Goal: Information Seeking & Learning: Understand process/instructions

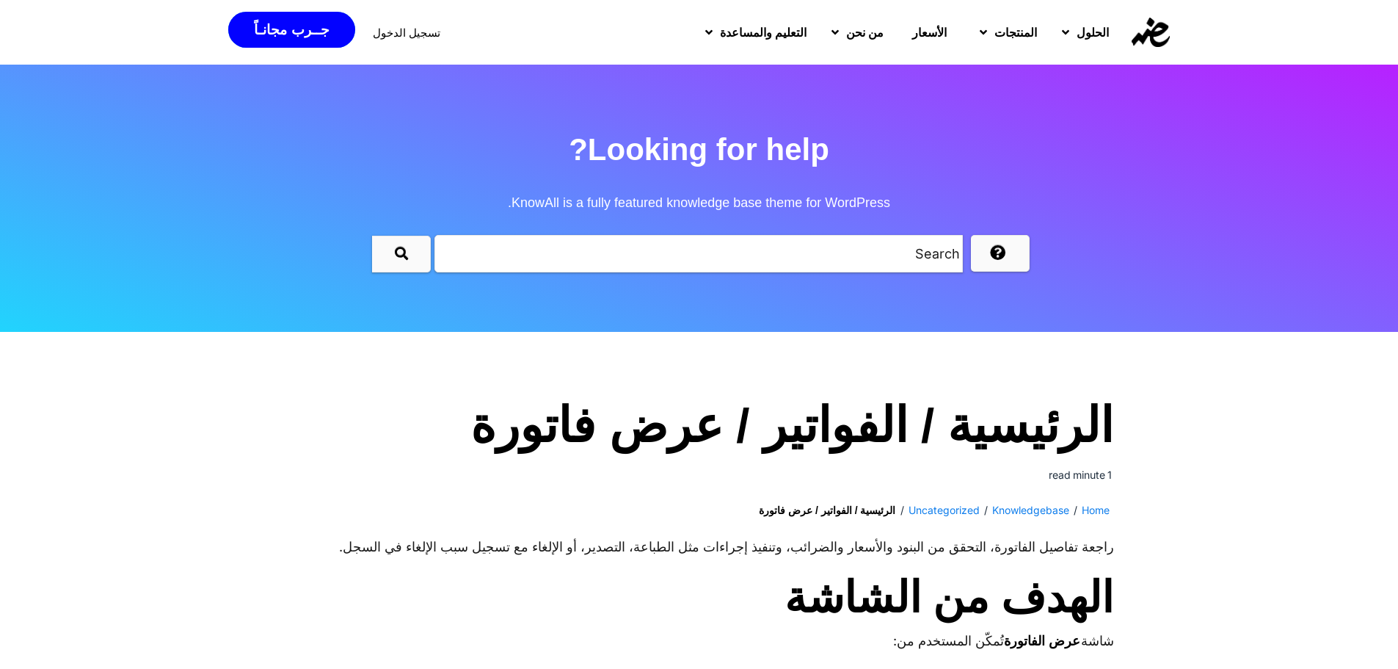
click at [914, 256] on input "text" at bounding box center [698, 253] width 528 height 37
type input "h"
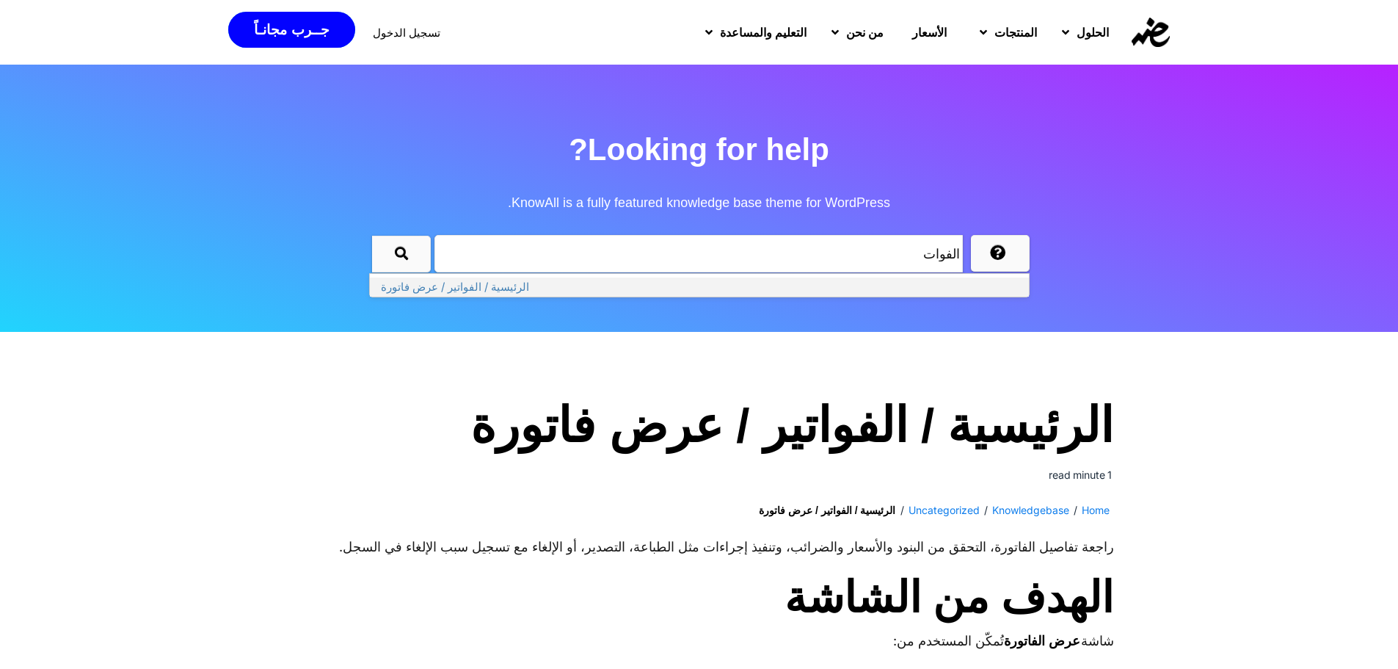
type input "الفوات"
click at [502, 288] on link "الرئيسية / الفواتير / عرض فاتورة" at bounding box center [699, 286] width 659 height 19
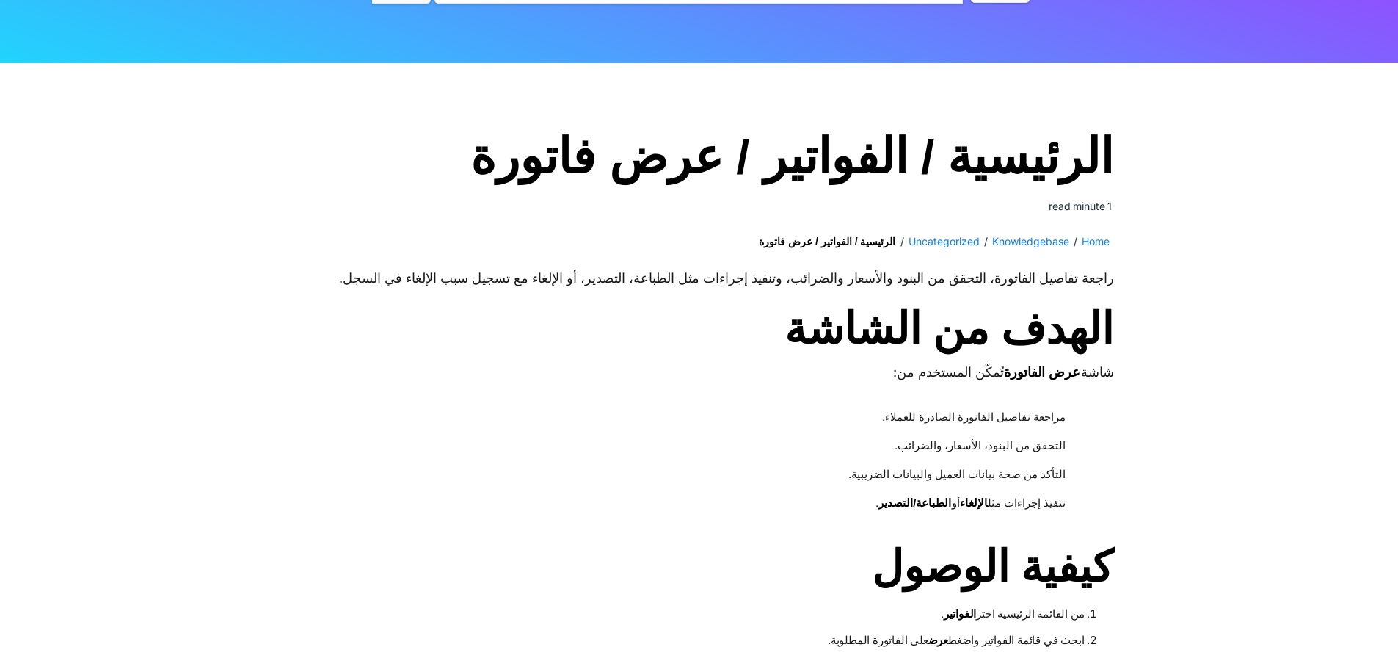
scroll to position [261, 0]
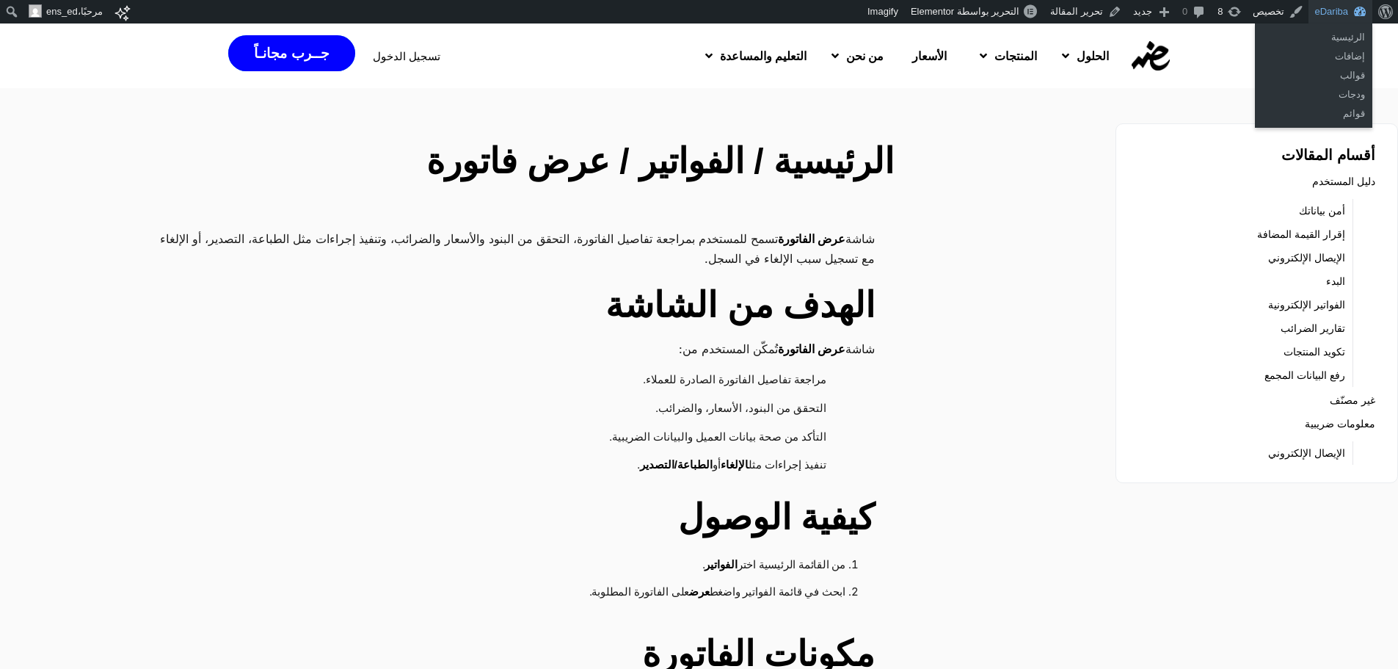
click at [1333, 14] on link "eDariba" at bounding box center [1341, 11] width 64 height 23
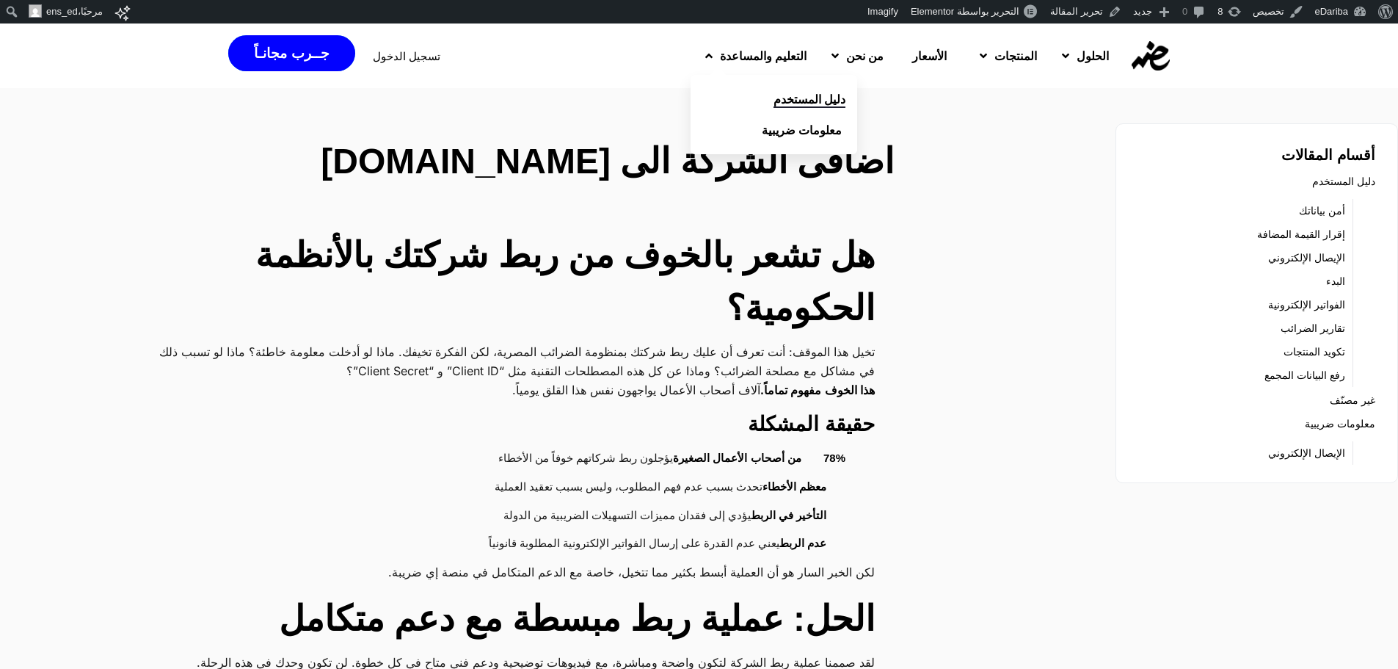
click at [774, 106] on span "دليل المستخدم" at bounding box center [810, 99] width 72 height 18
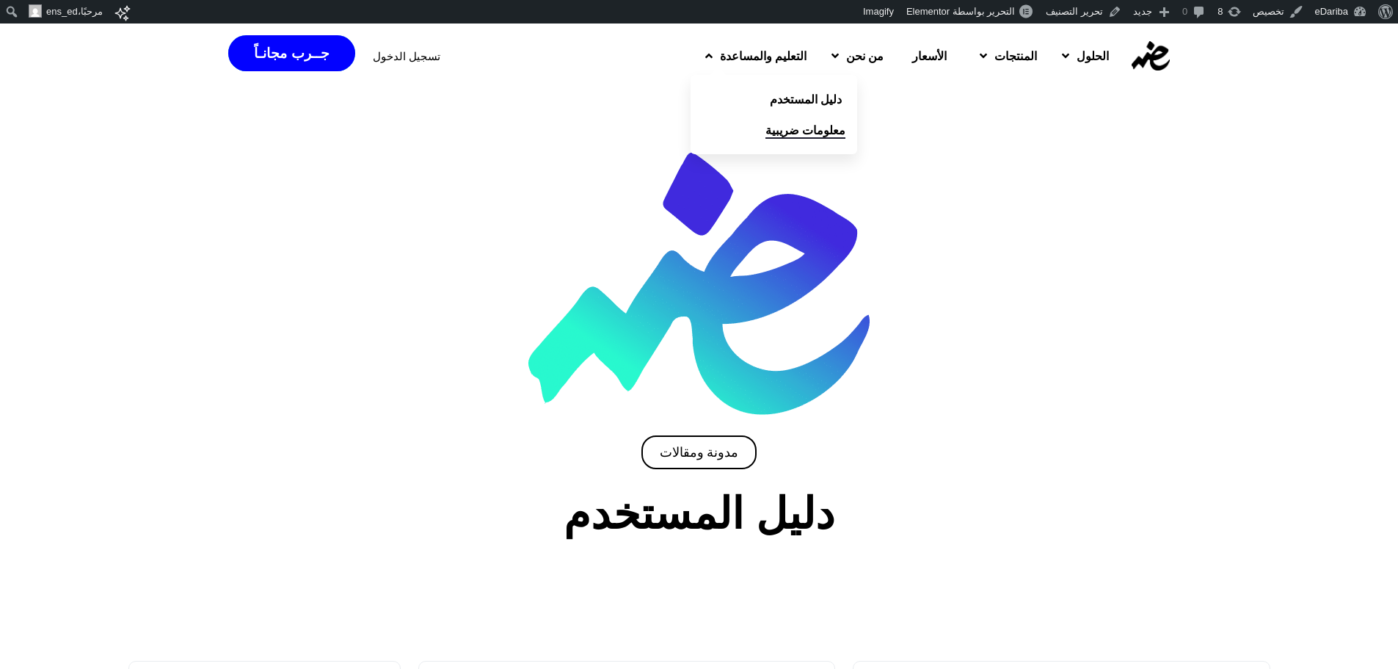
click at [765, 137] on span "معلومات ضريبية" at bounding box center [805, 130] width 80 height 18
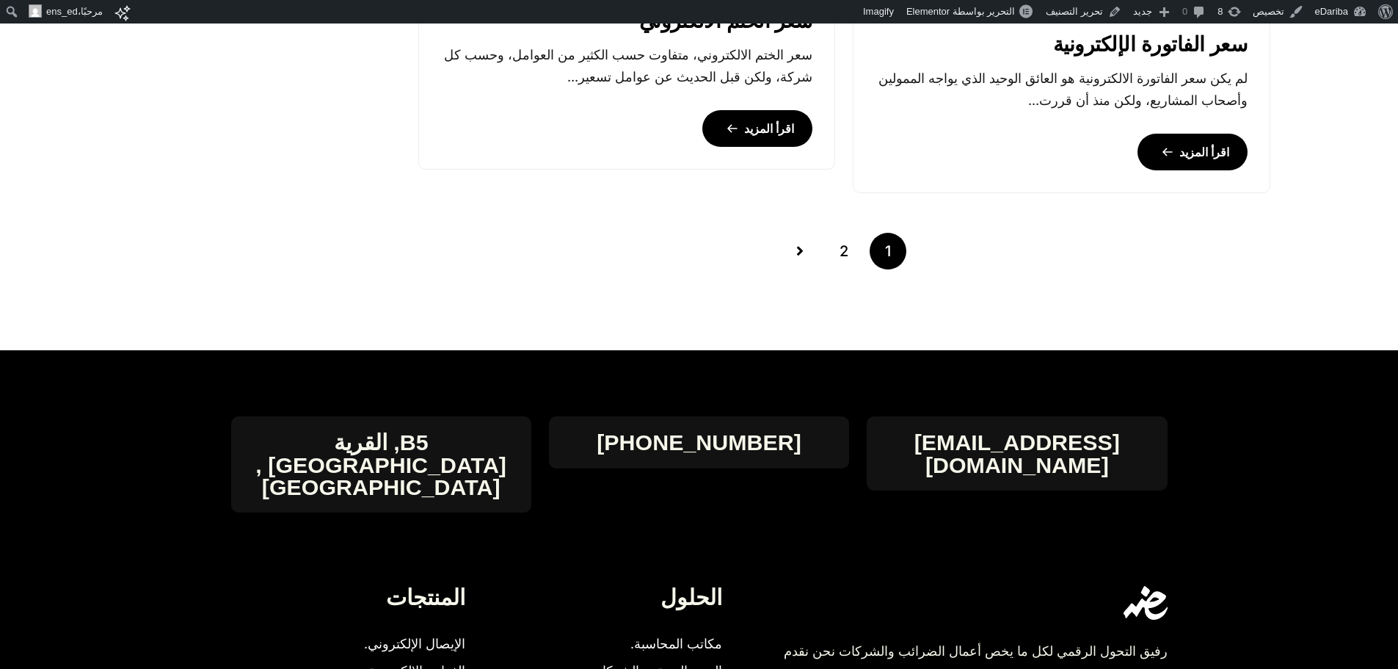
scroll to position [1536, 0]
click at [837, 252] on link "2" at bounding box center [844, 250] width 37 height 37
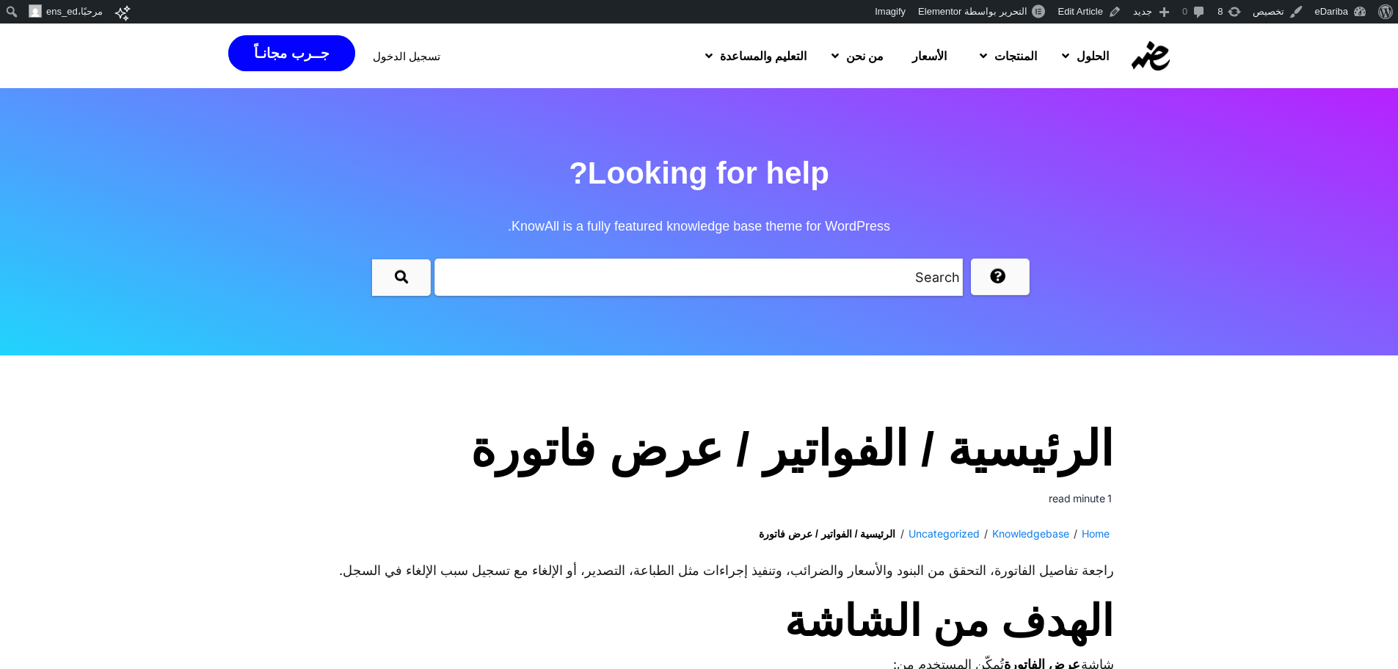
click at [934, 422] on h1 "الرئيسية / الفواتير / عرض فاتورة" at bounding box center [699, 449] width 829 height 57
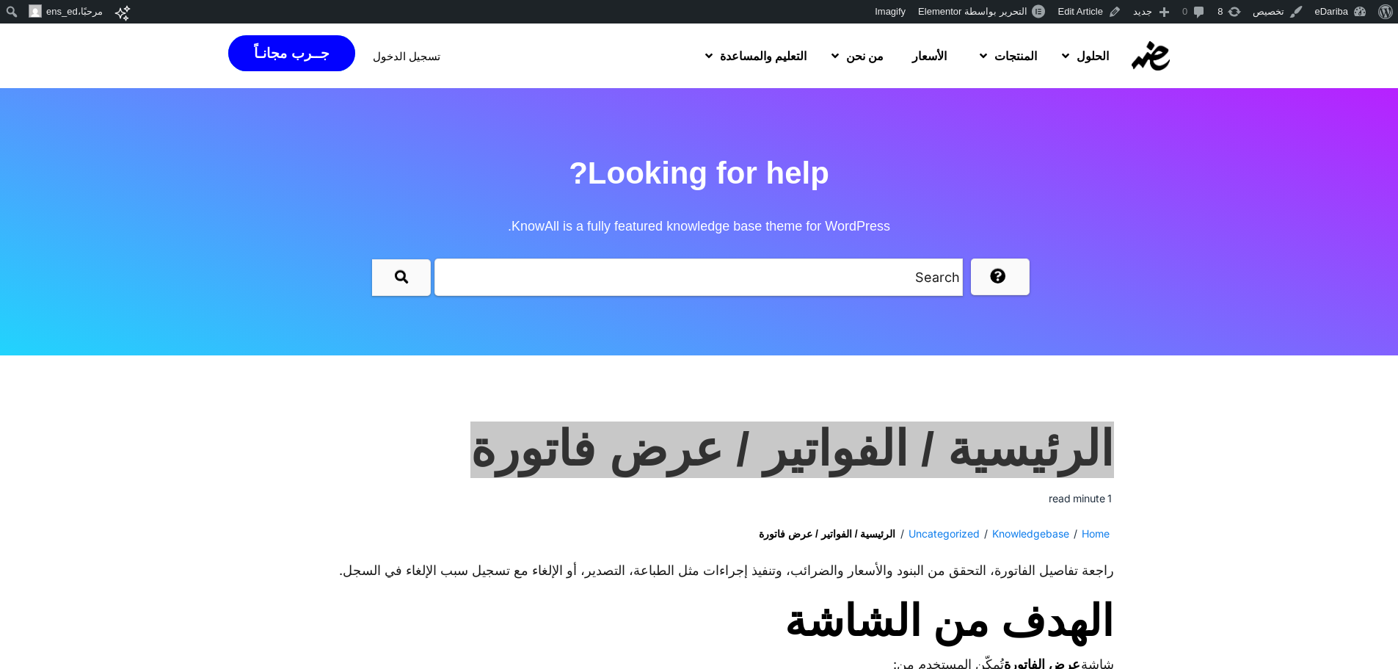
click at [934, 422] on h1 "الرئيسية / الفواتير / عرض فاتورة" at bounding box center [699, 449] width 829 height 57
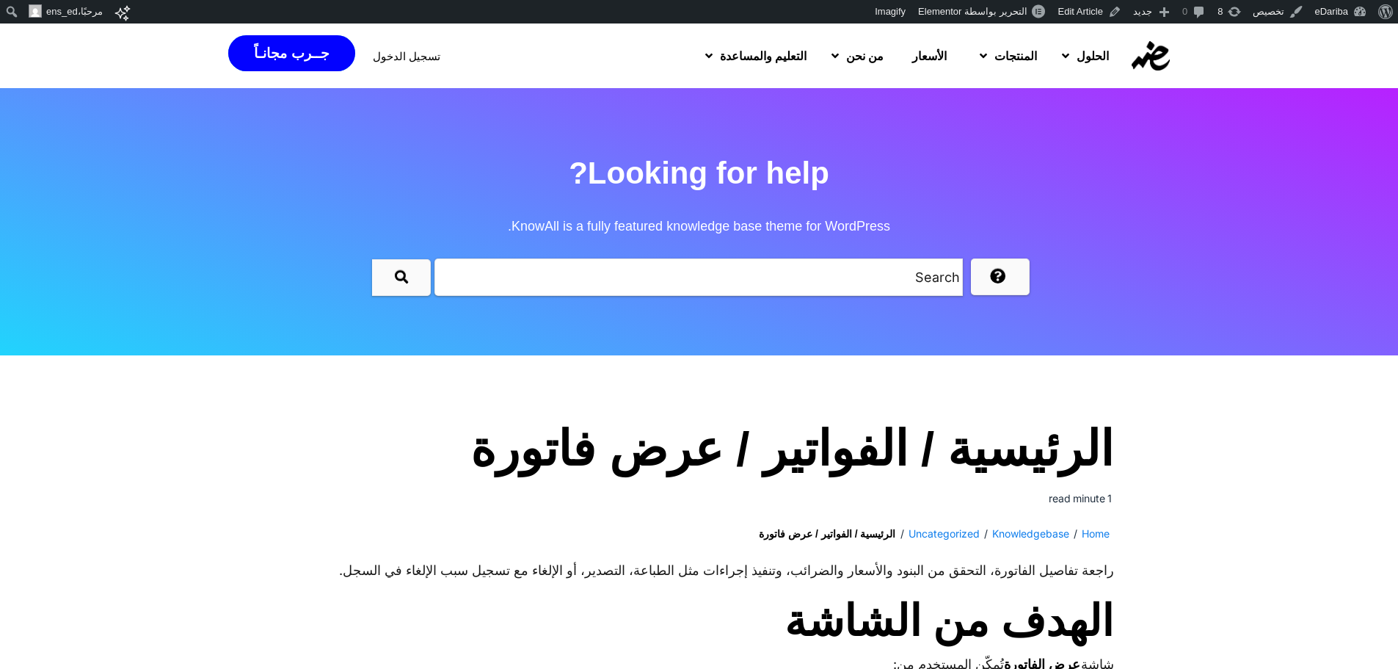
click at [1117, 323] on section "Looking for help? KnowAll is a fully featured knowledge base theme for WordPres…" at bounding box center [699, 221] width 1398 height 267
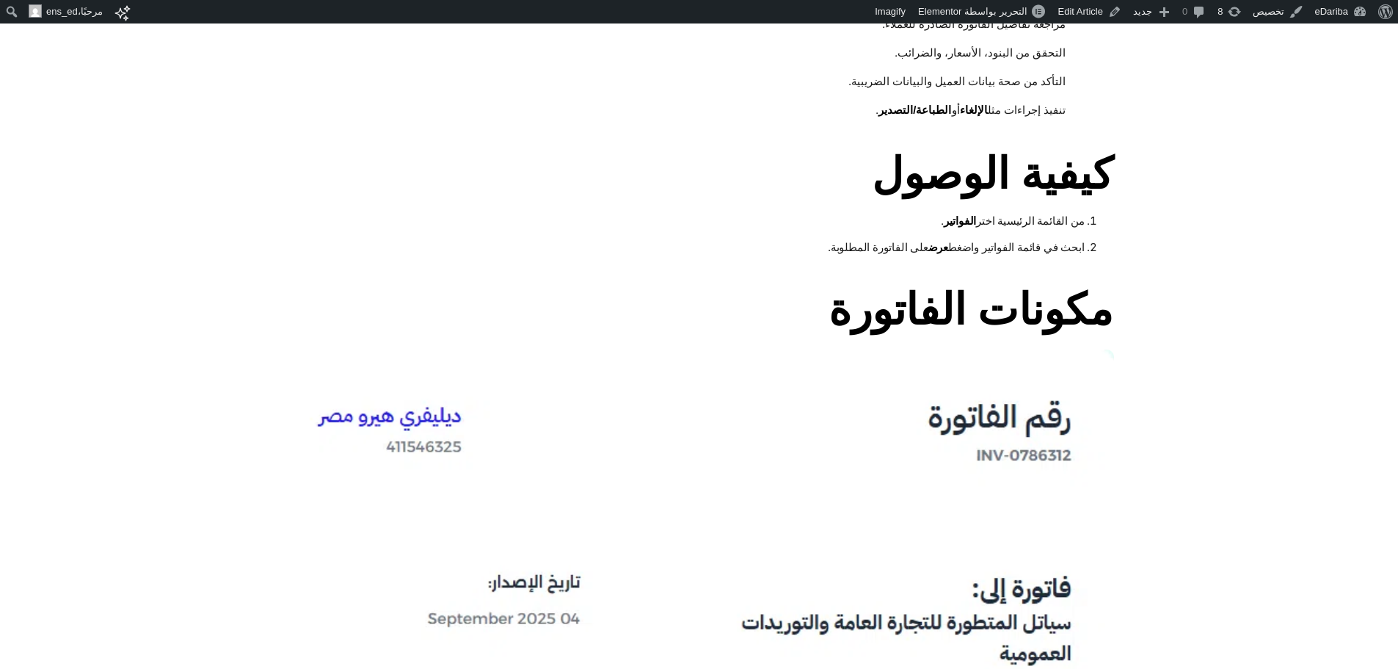
scroll to position [1198, 0]
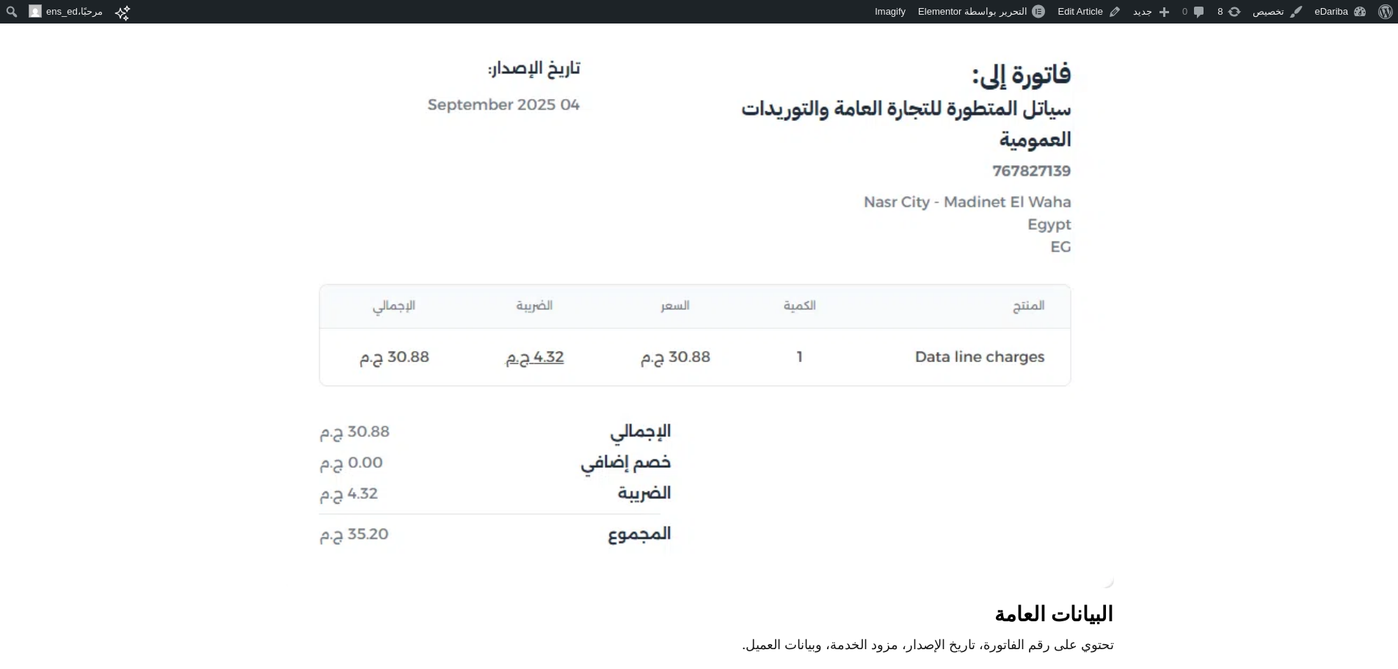
scroll to position [2226, 0]
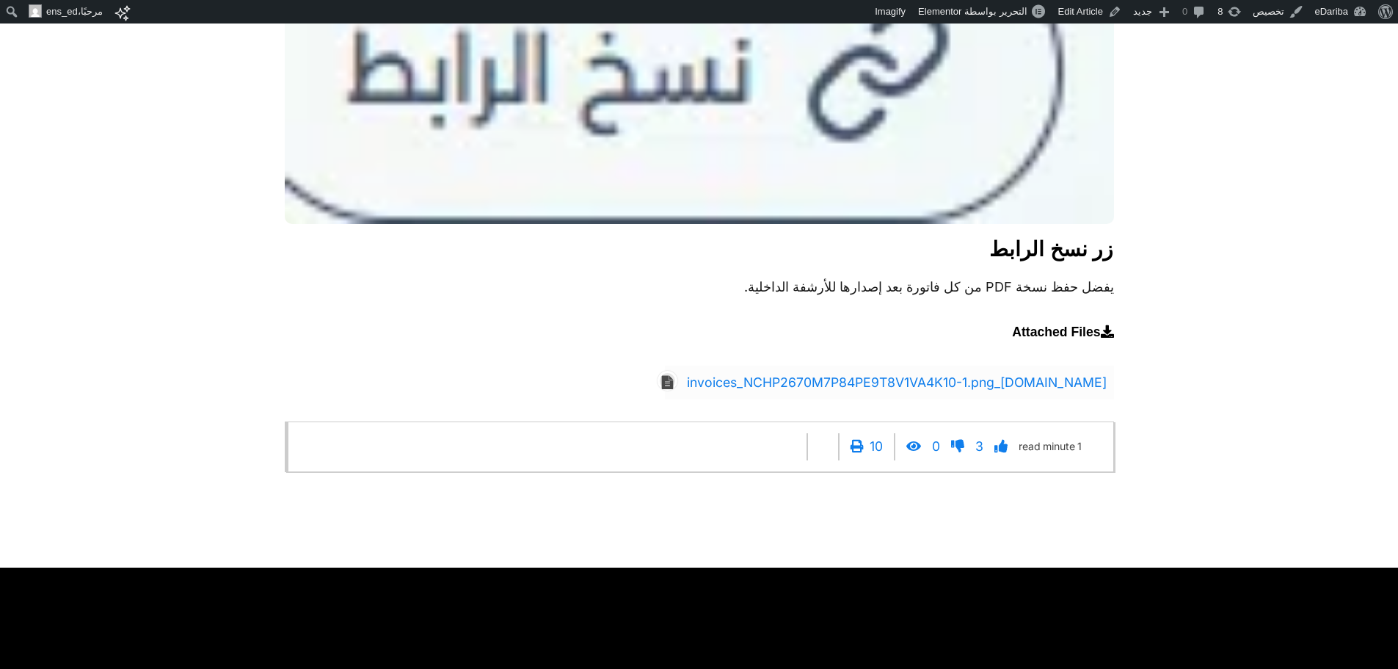
scroll to position [3425, 0]
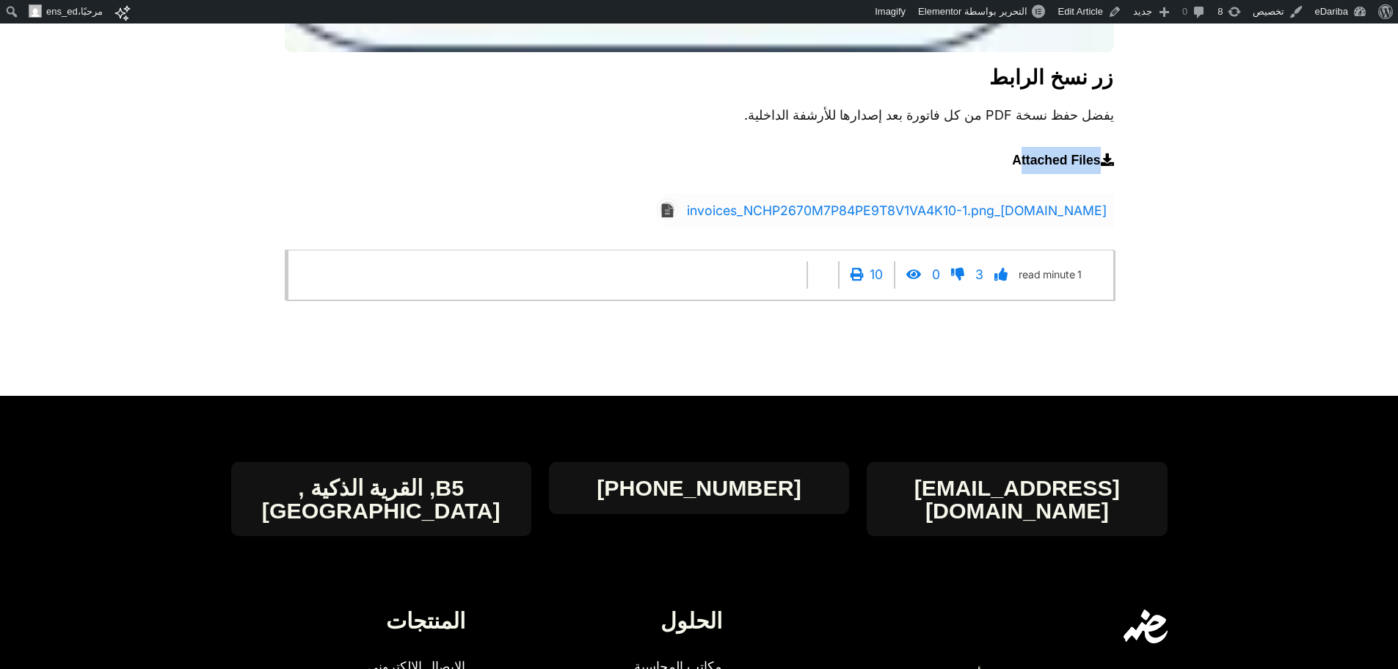
drag, startPoint x: 1091, startPoint y: 181, endPoint x: 1000, endPoint y: 178, distance: 91.0
click at [1000, 174] on p "Attached Files" at bounding box center [699, 160] width 829 height 27
click at [665, 228] on li "app.edariba.com_invoices_NCHP2670M7P84PE9T8V1VA4K10-1.png" at bounding box center [889, 211] width 449 height 34
click at [742, 225] on link "app.edariba.com_invoices_NCHP2670M7P84PE9T8V1VA4K10-1.png" at bounding box center [897, 210] width 420 height 27
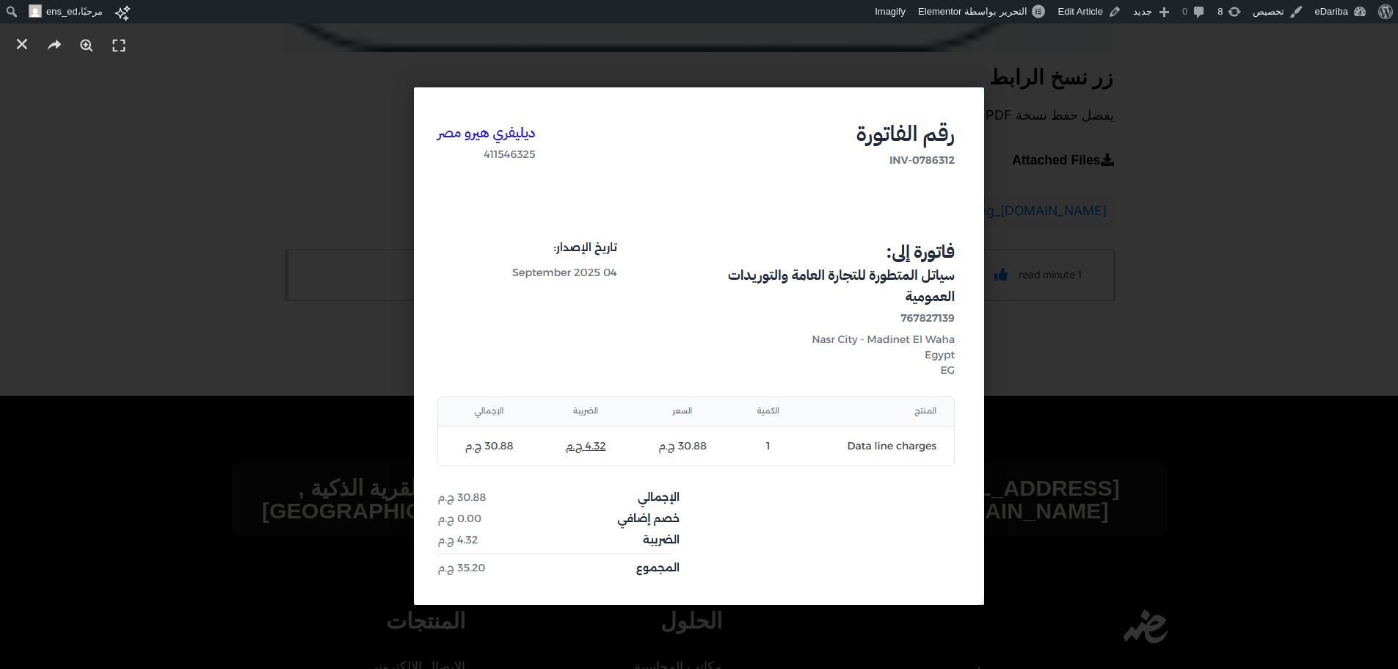
scroll to position [3757, 0]
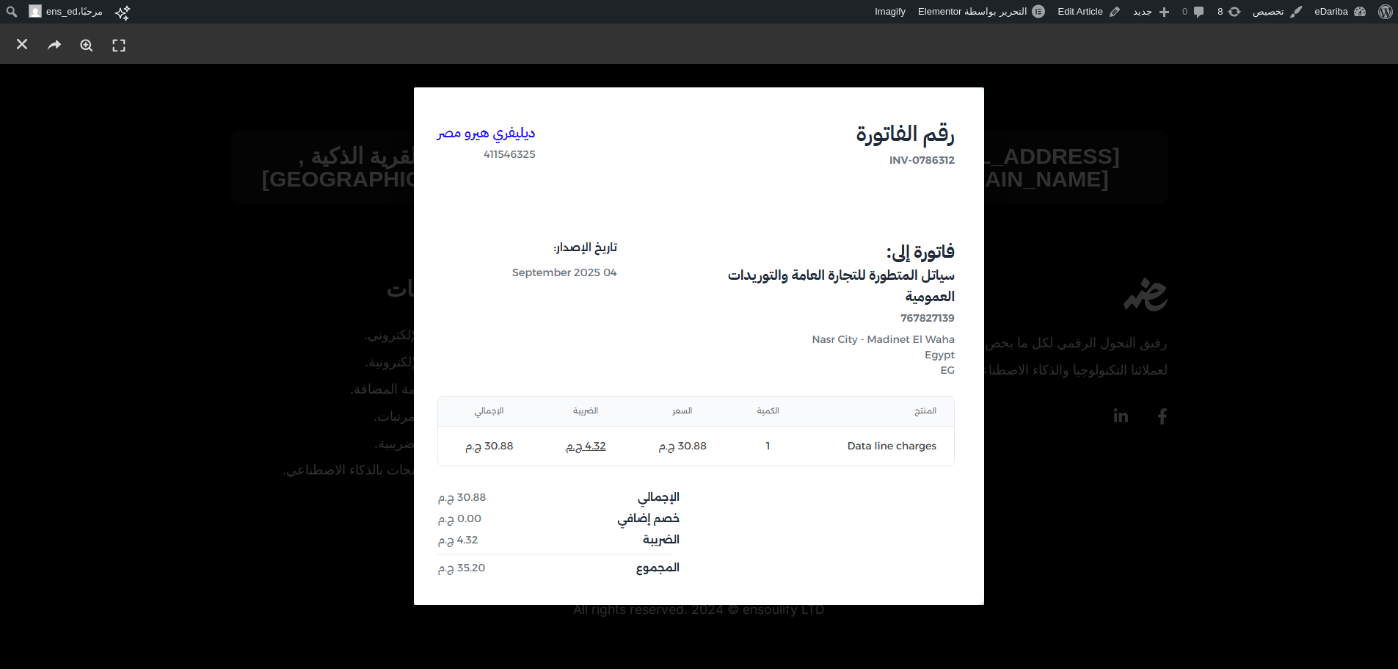
click at [206, 371] on div "1 / 1" at bounding box center [698, 346] width 1295 height 542
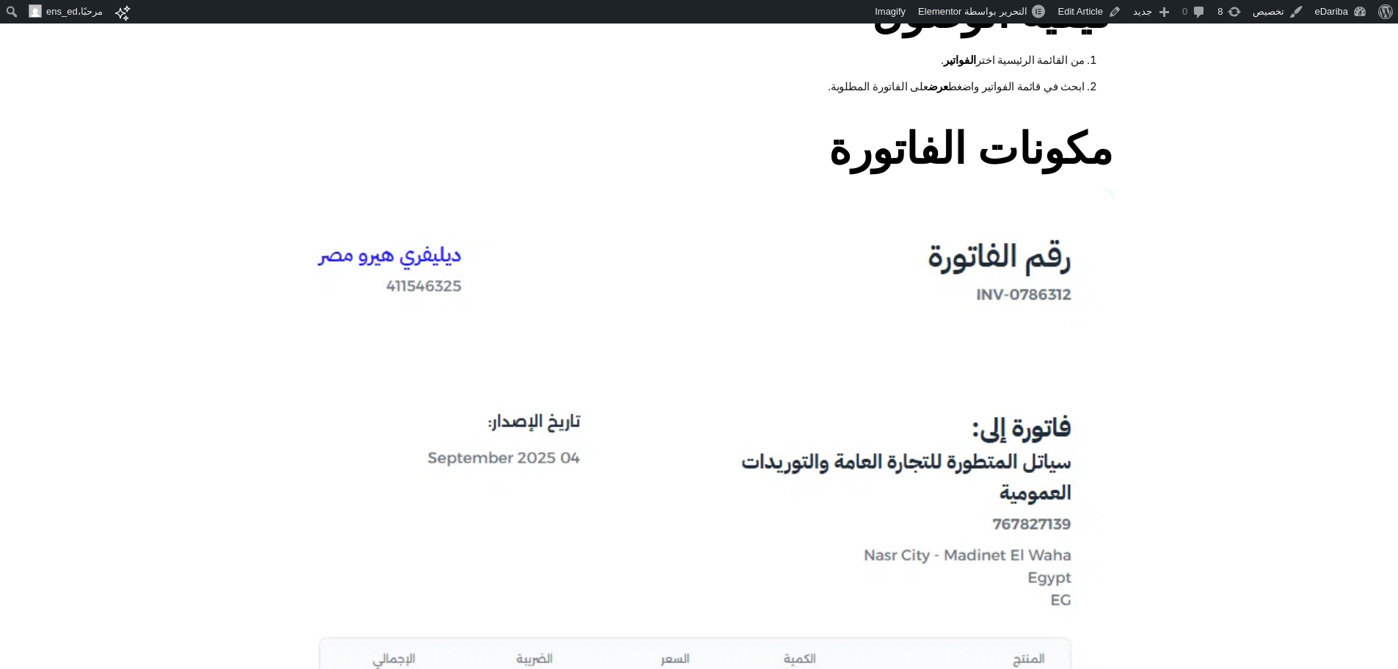
scroll to position [0, 0]
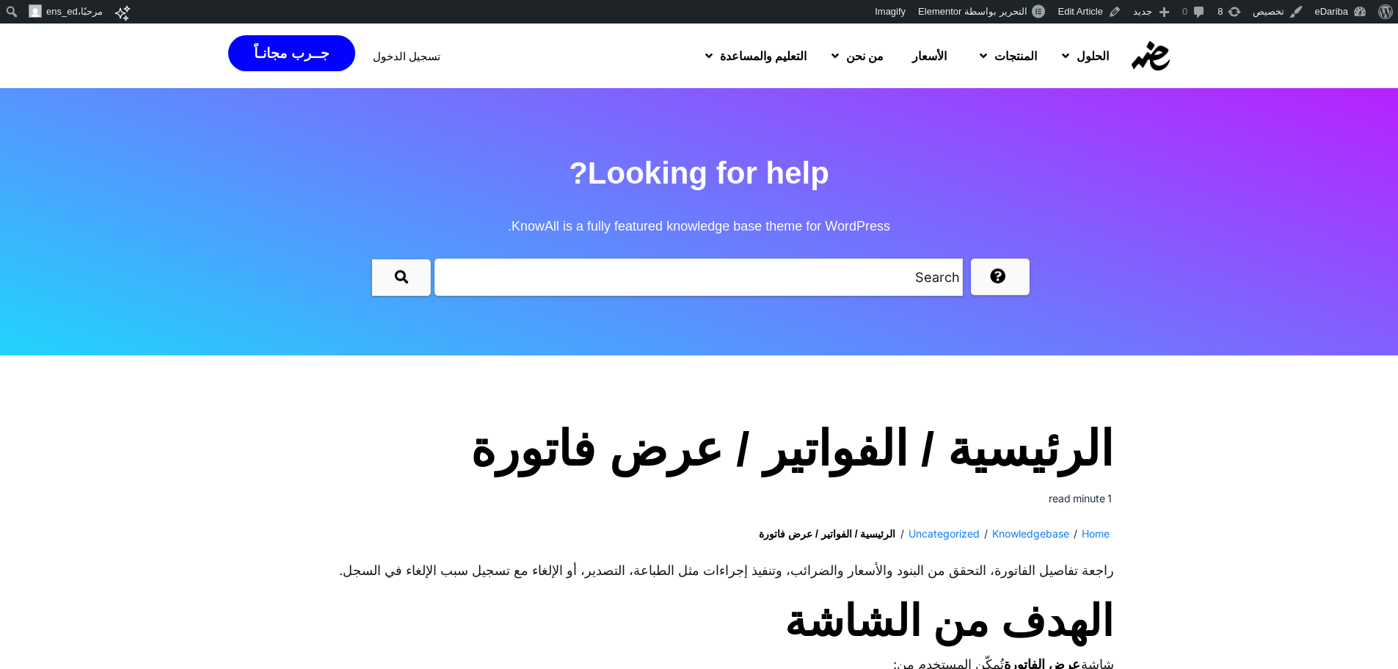
click at [1173, 219] on span "KnowAll is a fully featured knowledge base theme for WordPress." at bounding box center [699, 226] width 1398 height 53
click at [885, 290] on input "text" at bounding box center [698, 276] width 528 height 37
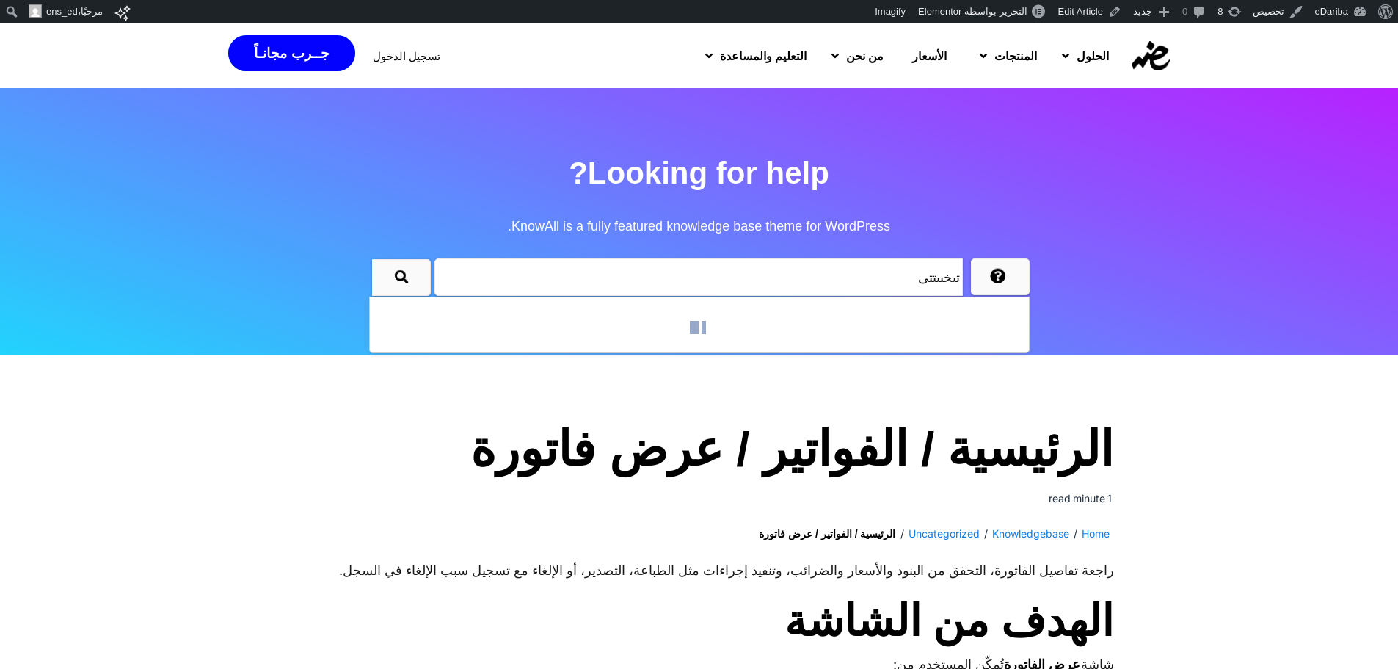
type input "تىخىىتتى"
click at [691, 323] on div at bounding box center [692, 326] width 4 height 17
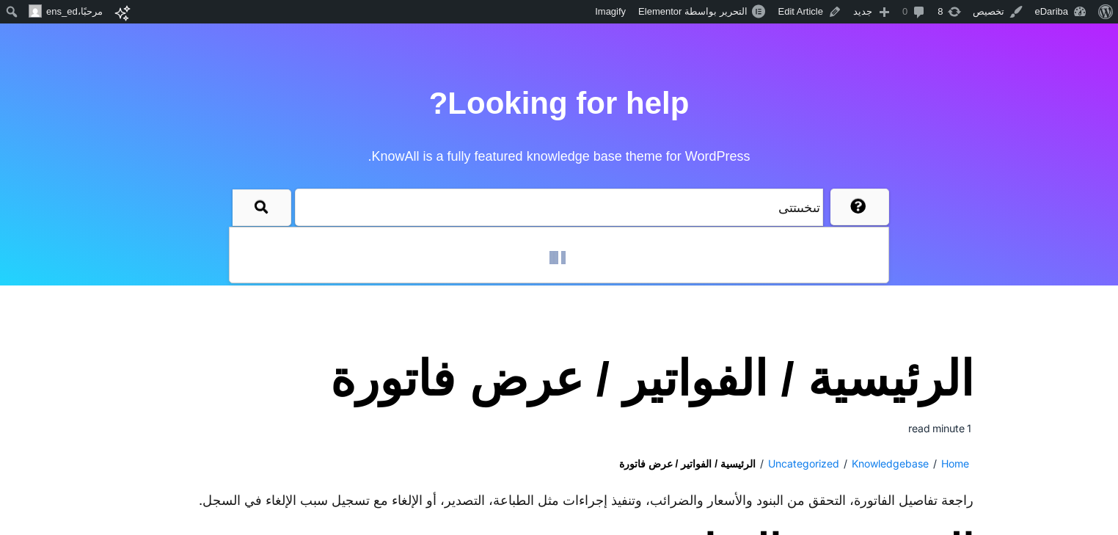
scroll to position [65, 0]
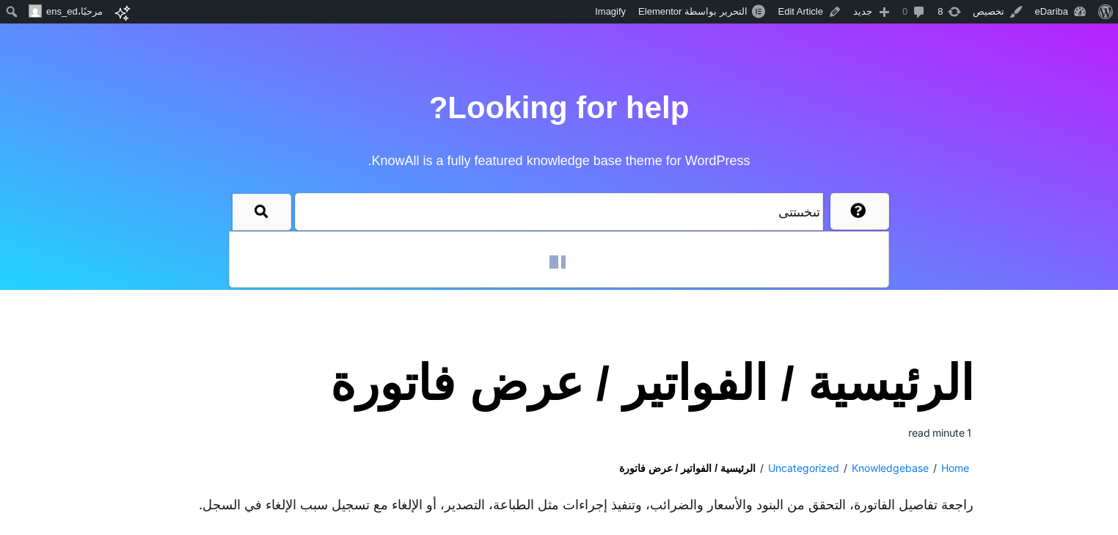
drag, startPoint x: 208, startPoint y: 125, endPoint x: 186, endPoint y: 107, distance: 28.7
click at [208, 125] on h2 "Looking for help? KnowAll is a fully featured knowledge base theme for WordPres…" at bounding box center [559, 134] width 1118 height 106
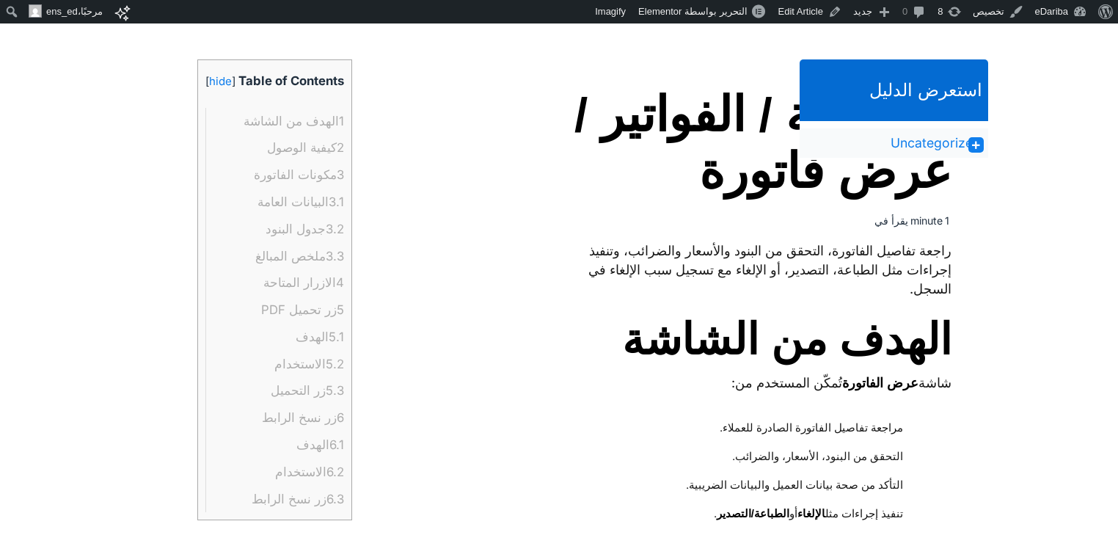
scroll to position [203, 0]
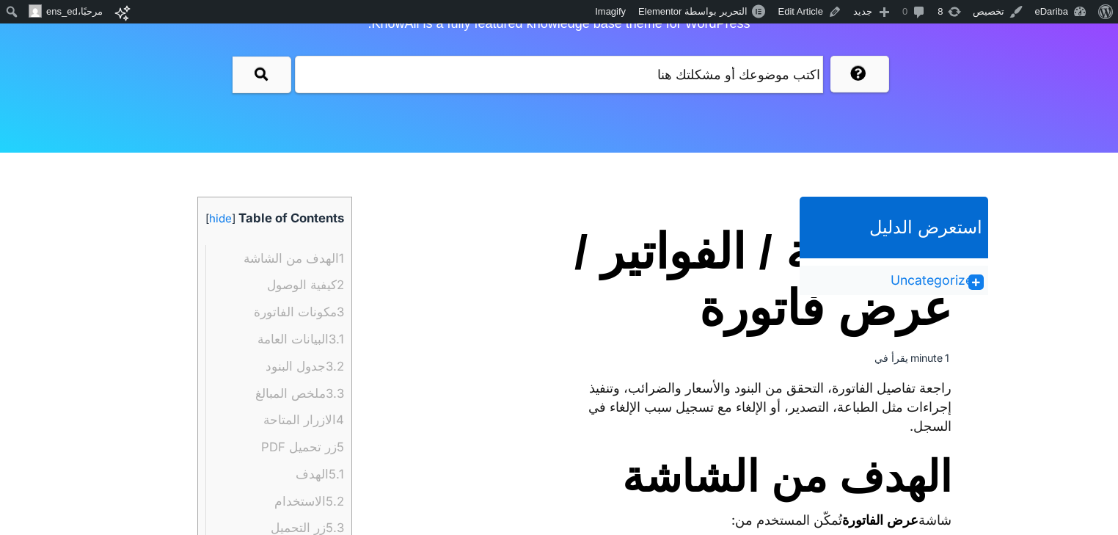
click at [238, 219] on p "Table of Contents [ hide ]" at bounding box center [274, 219] width 139 height 28
copy p "Table of Contents [ hide ]"
click at [209, 209] on link "hide" at bounding box center [220, 218] width 23 height 27
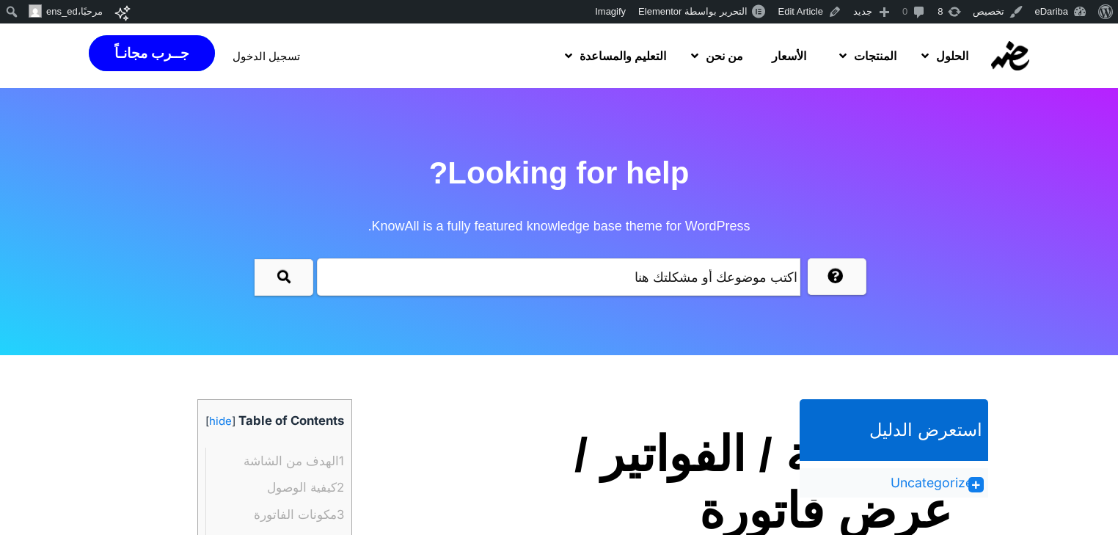
click at [101, 279] on section "Looking for help? KnowAll is a fully featured knowledge base theme for WordPres…" at bounding box center [559, 221] width 1118 height 267
click at [209, 428] on link "hide" at bounding box center [220, 421] width 23 height 27
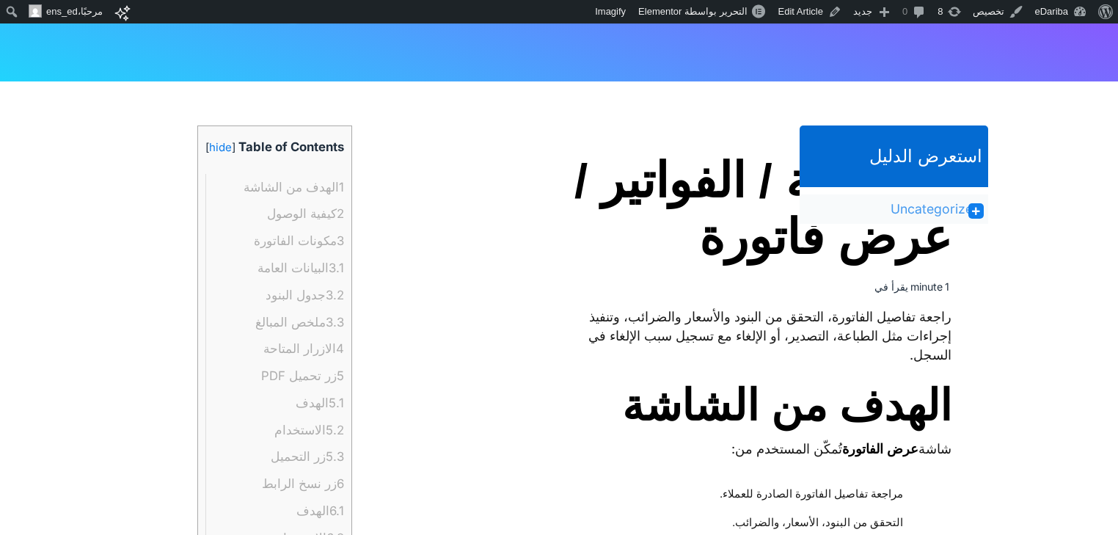
click at [923, 210] on link "Uncategorized" at bounding box center [936, 209] width 90 height 18
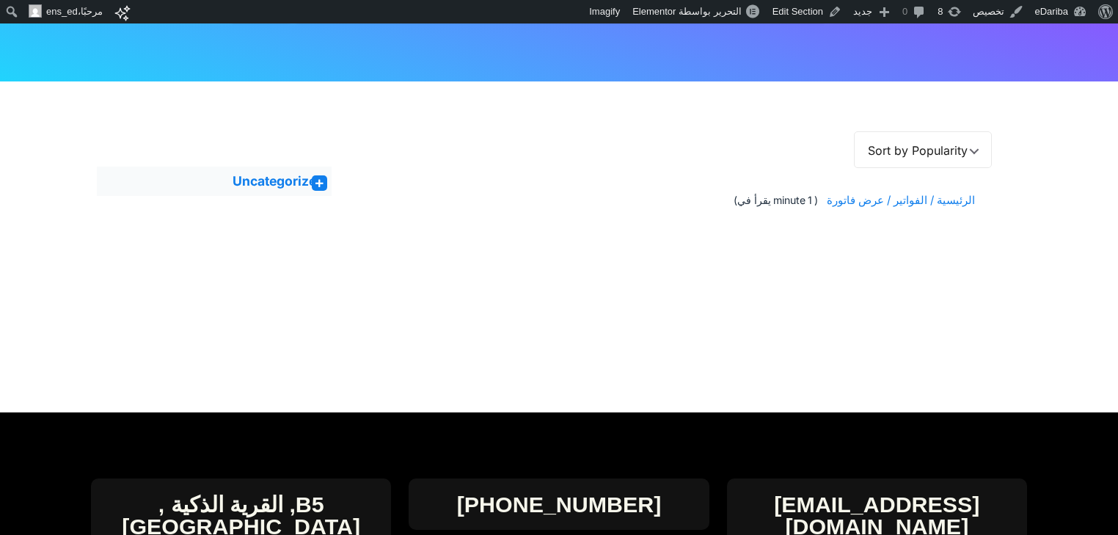
scroll to position [137, 0]
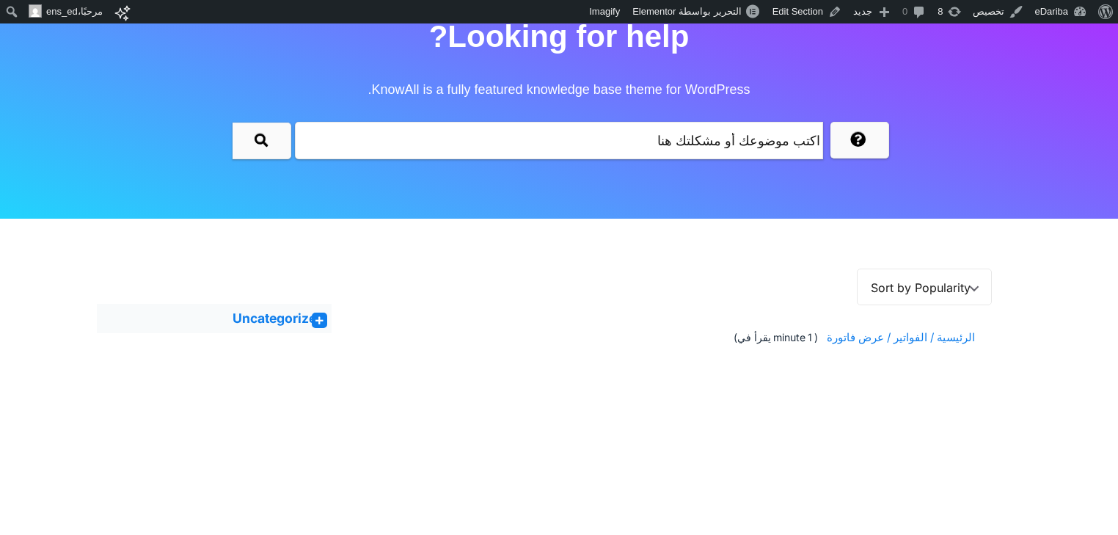
click at [923, 282] on span "Sort by Popularity" at bounding box center [921, 287] width 100 height 37
drag, startPoint x: 719, startPoint y: 283, endPoint x: 741, endPoint y: 293, distance: 24.0
click at [719, 283] on div "Sort by Default Sort A-Z Sort by Popularity Sort by Views Sort by Popularity So…" at bounding box center [673, 287] width 639 height 37
click at [884, 327] on span "الرئيسية / الفواتير / عرض فاتورة" at bounding box center [898, 337] width 153 height 27
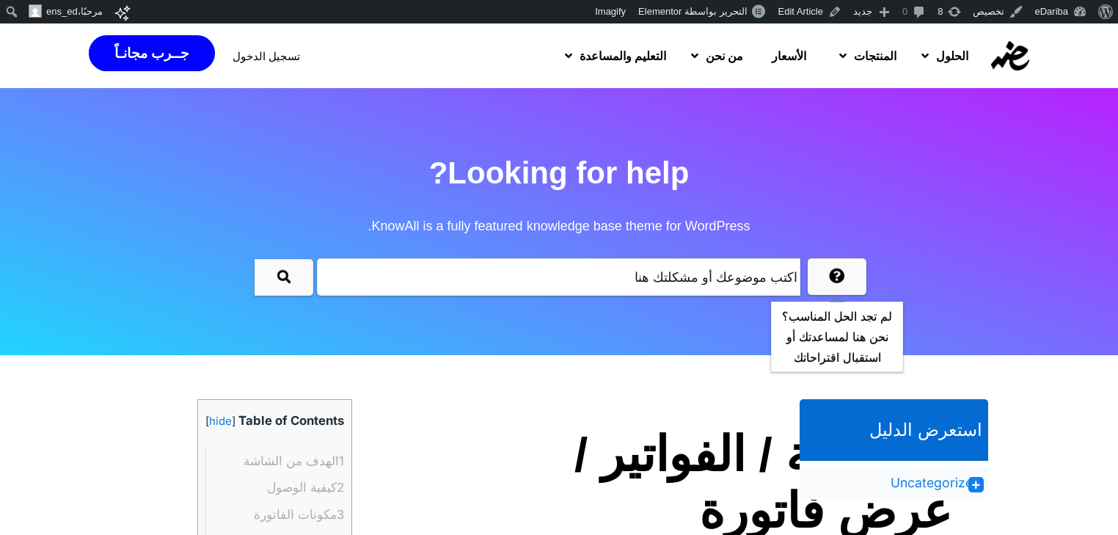
click at [822, 338] on div "لم تجد الحل المناسب؟ نحن هنا لمساعدتك أو استقبال اقتراحاتك" at bounding box center [837, 336] width 131 height 69
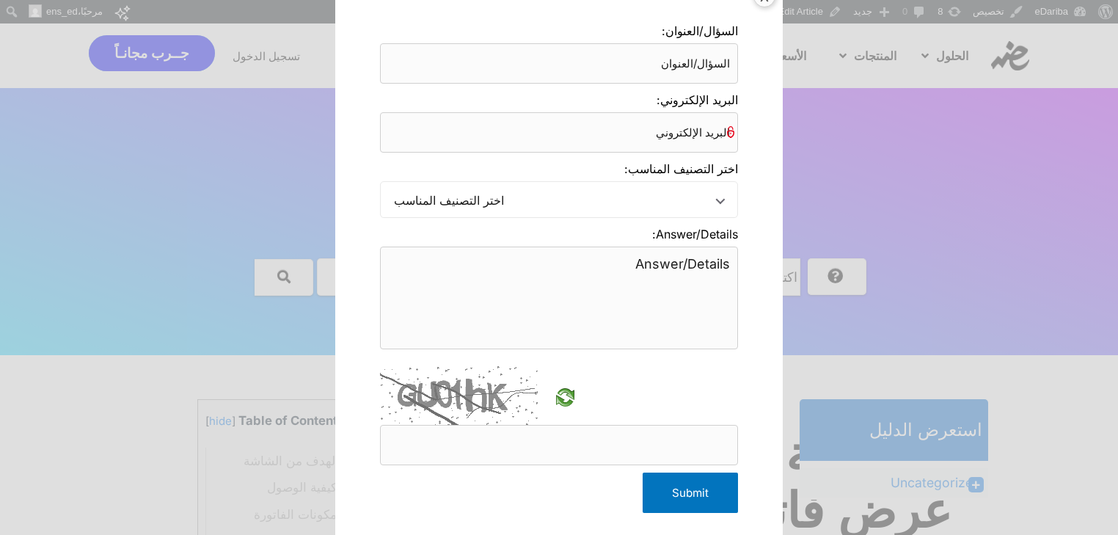
click at [599, 269] on textarea "Answer/Details:" at bounding box center [559, 298] width 358 height 103
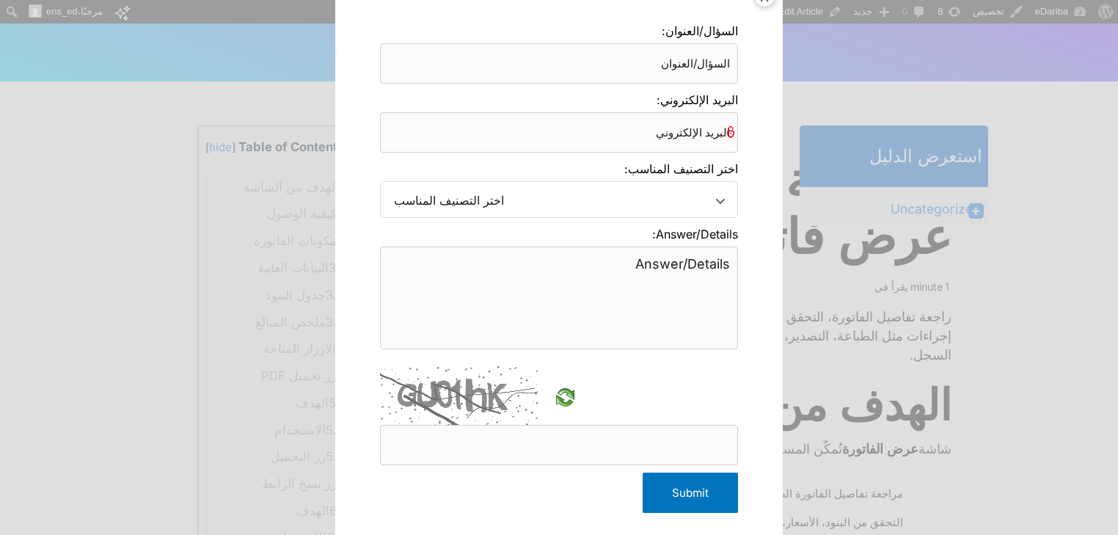
scroll to position [411, 0]
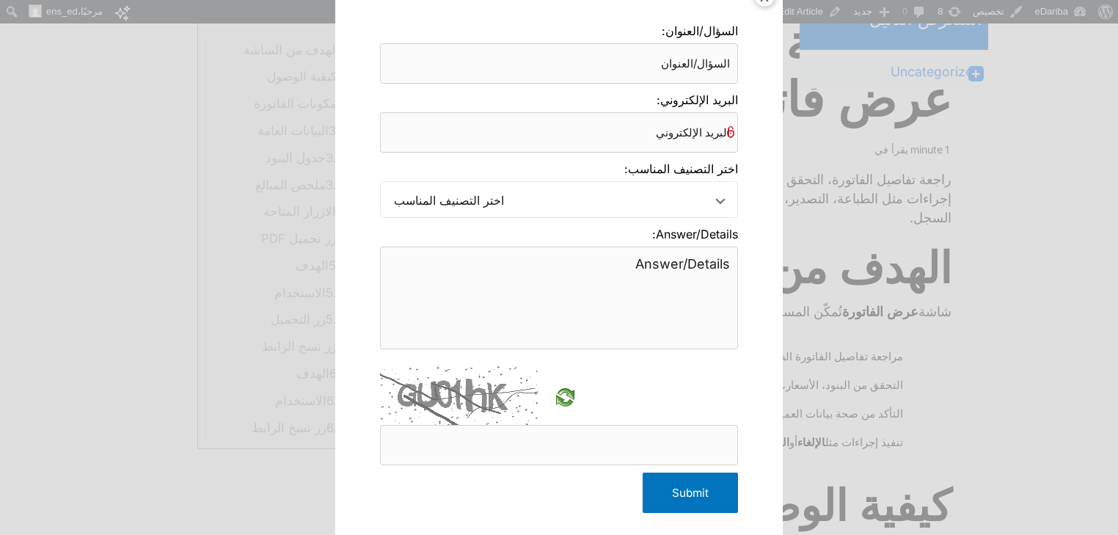
click at [581, 215] on span "اختر التصنيف المناسب" at bounding box center [555, 200] width 323 height 37
click at [684, 197] on span "اختر التصنيف المناسب" at bounding box center [555, 200] width 323 height 37
click at [726, 205] on div "اختر التصنيف المناسب اختر التصنيف المناسب Uncategorized" at bounding box center [559, 199] width 358 height 37
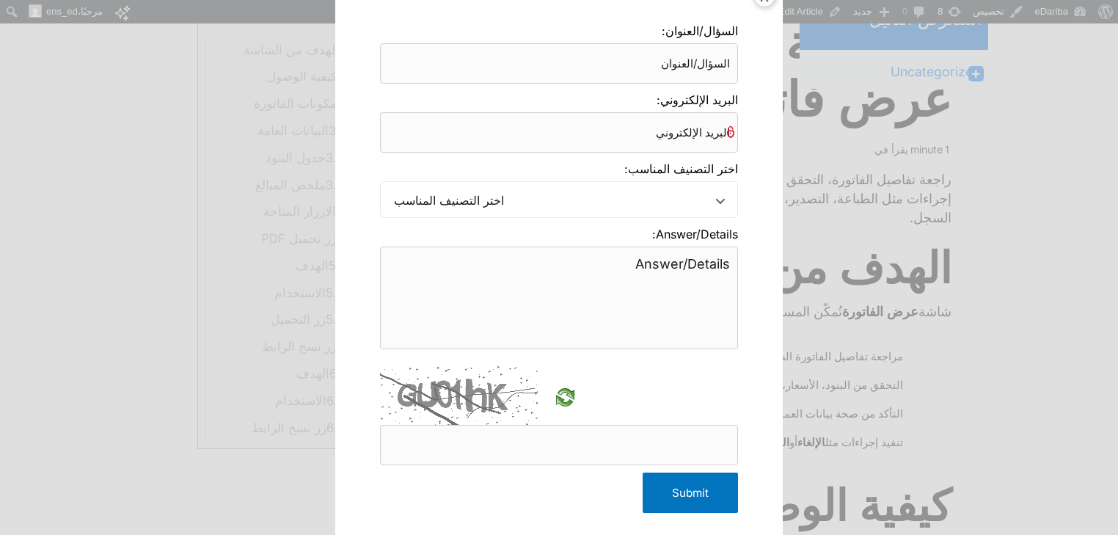
click at [719, 245] on div "Answer/Details:" at bounding box center [559, 292] width 358 height 134
click at [719, 238] on label "Answer/Details:" at bounding box center [559, 234] width 358 height 18
click at [719, 247] on textarea "Answer/Details:" at bounding box center [559, 298] width 358 height 103
click at [719, 238] on label "Answer/Details:" at bounding box center [559, 234] width 358 height 18
click at [719, 247] on textarea "Answer/Details:" at bounding box center [559, 298] width 358 height 103
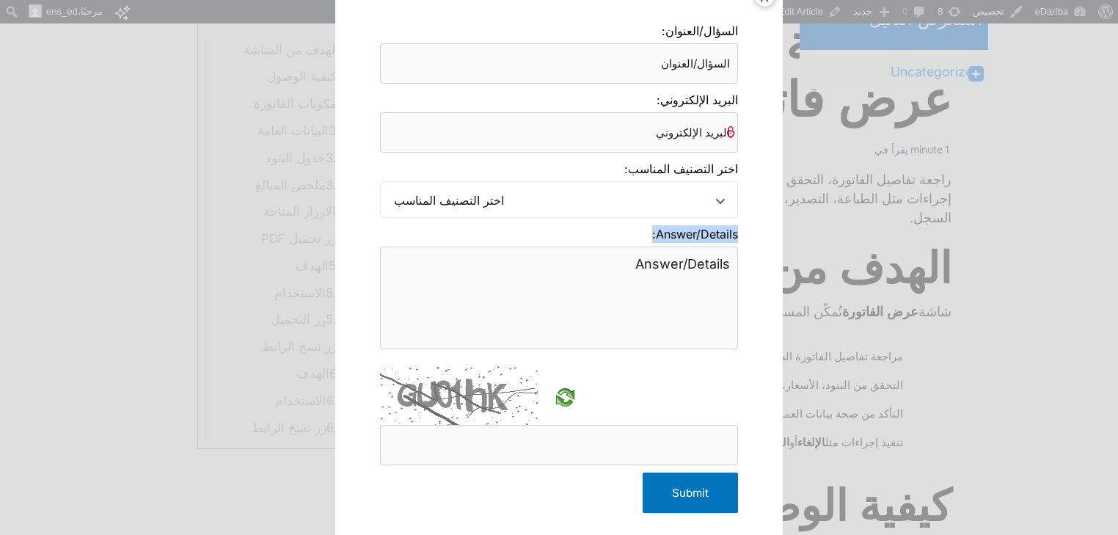
click at [719, 238] on label "Answer/Details:" at bounding box center [559, 234] width 358 height 18
click at [719, 247] on textarea "Answer/Details:" at bounding box center [559, 298] width 358 height 103
copy label "Answer/Details:"
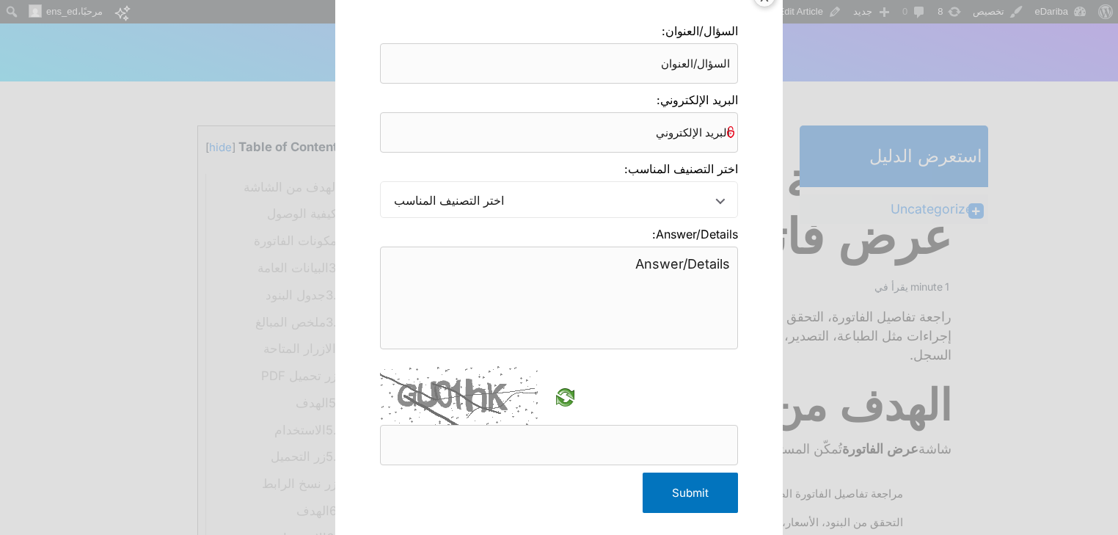
click at [940, 195] on div "X السؤال/العنوان: البريد الإلكتروني: اختر التصنيف المناسب: اختر التصنيف المناسب…" at bounding box center [559, 267] width 1118 height 535
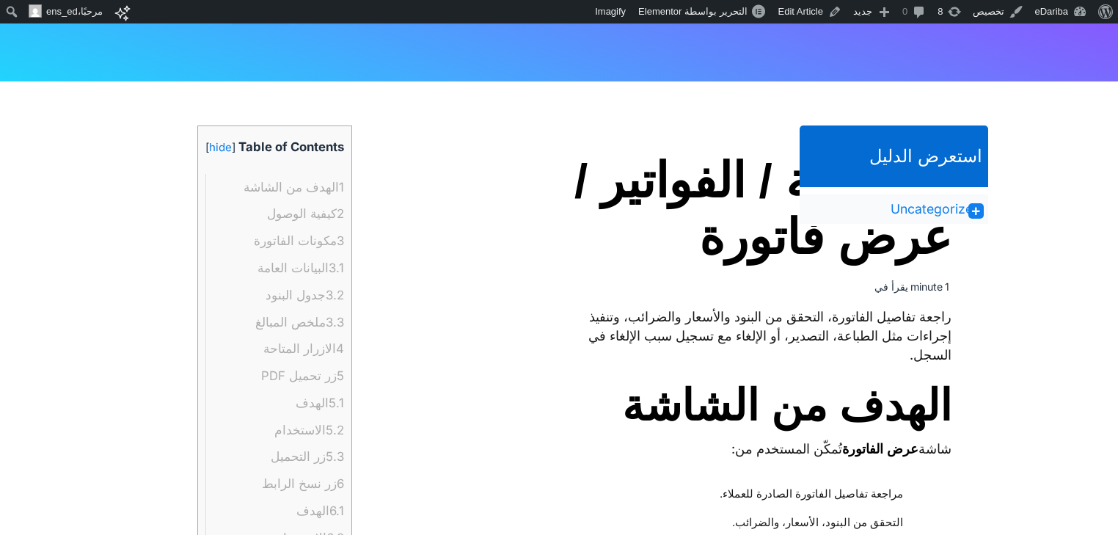
scroll to position [0, 0]
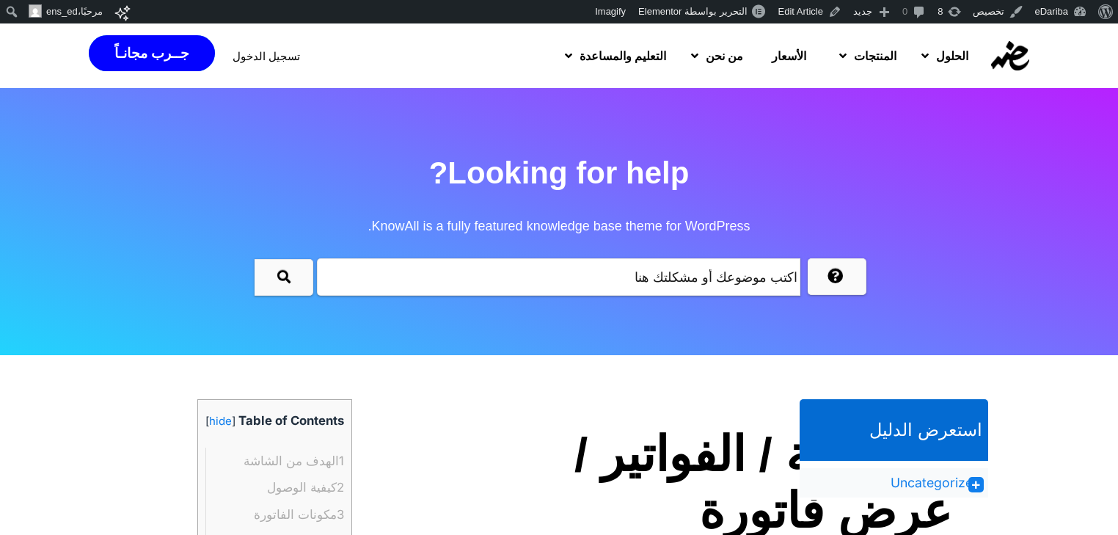
drag, startPoint x: 631, startPoint y: 189, endPoint x: 655, endPoint y: 201, distance: 26.6
click at [631, 189] on h2 "Looking for help? KnowAll is a fully featured knowledge base theme for WordPres…" at bounding box center [559, 200] width 1118 height 106
click at [279, 282] on icon "submit" at bounding box center [283, 276] width 13 height 13
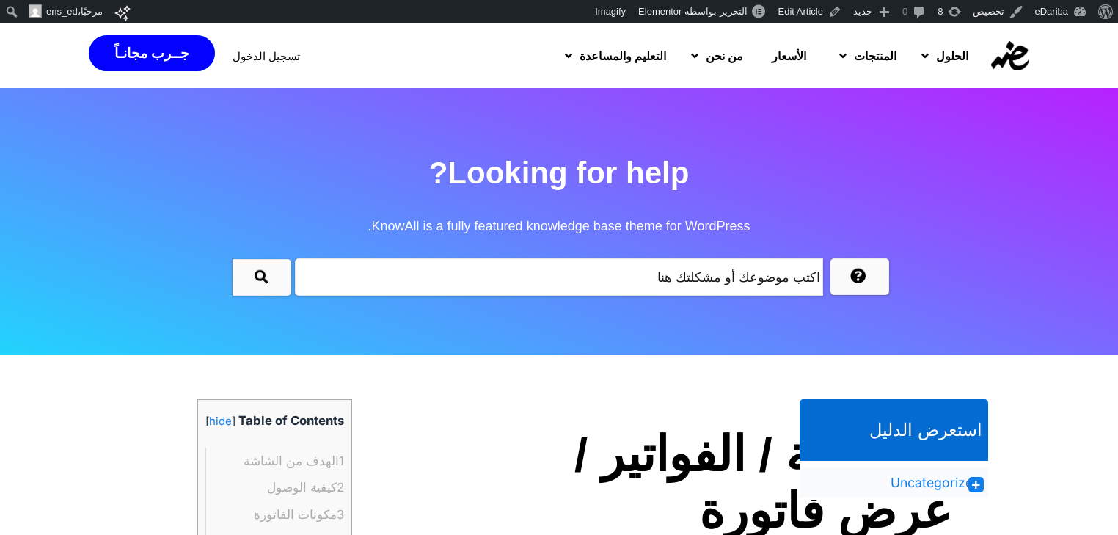
drag, startPoint x: 596, startPoint y: 318, endPoint x: 664, endPoint y: 305, distance: 69.4
click at [597, 322] on section "Looking for help? KnowAll is a fully featured knowledge base theme for WordPres…" at bounding box center [559, 221] width 1118 height 267
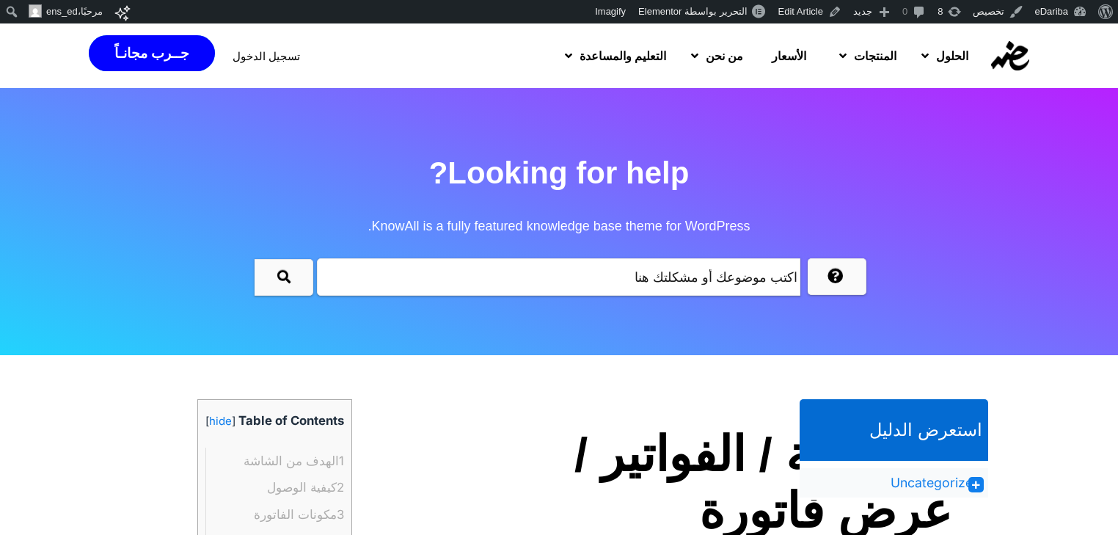
click at [742, 288] on input "text" at bounding box center [558, 276] width 483 height 37
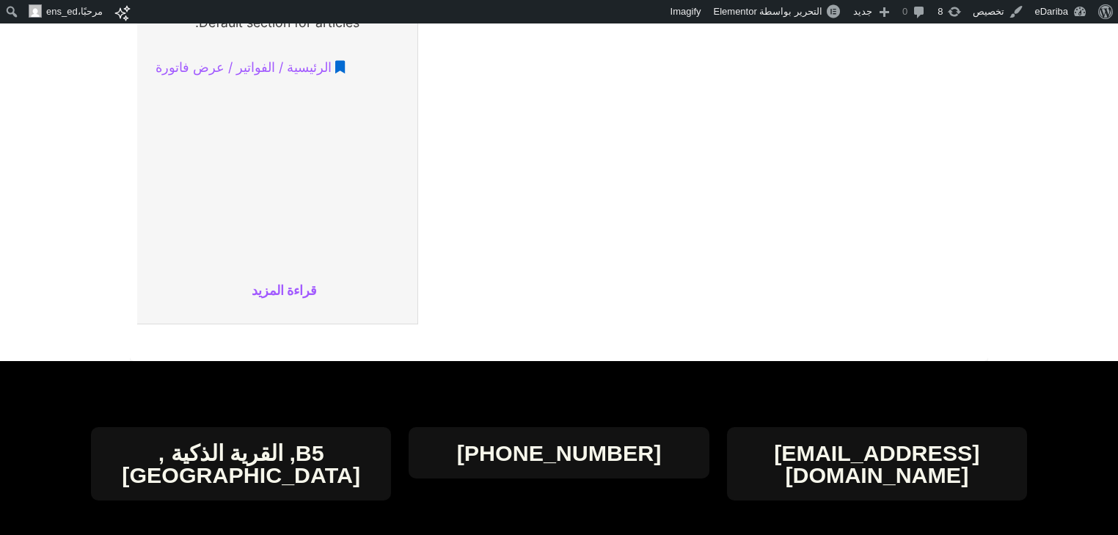
scroll to position [640, 0]
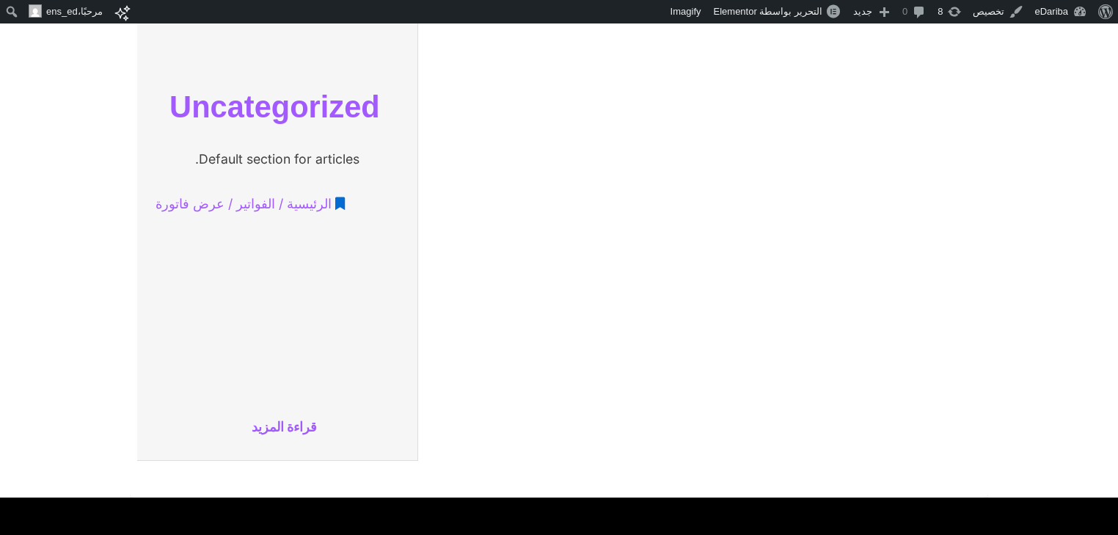
click at [293, 293] on ul "الرئيسية / الفواتير / عرض فاتورة" at bounding box center [278, 243] width 266 height 110
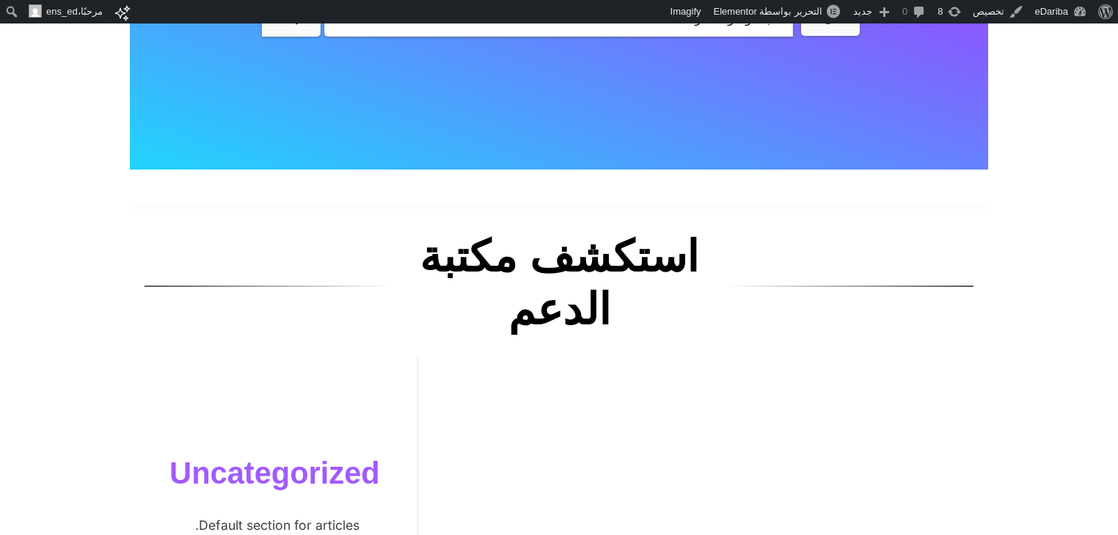
scroll to position [411, 0]
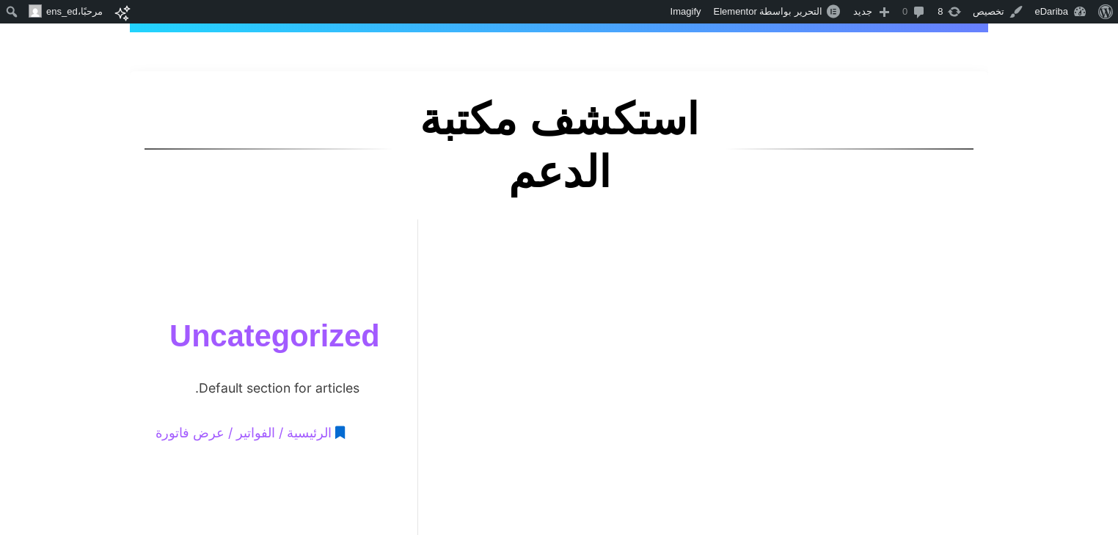
drag, startPoint x: 179, startPoint y: 150, endPoint x: 105, endPoint y: 125, distance: 78.4
click at [179, 150] on div at bounding box center [269, 149] width 249 height 112
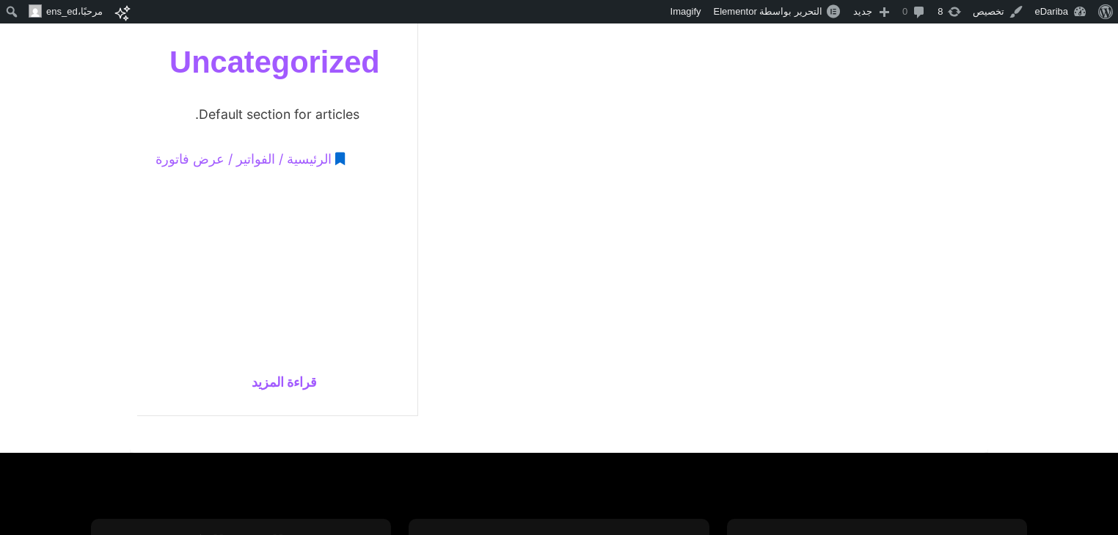
scroll to position [548, 0]
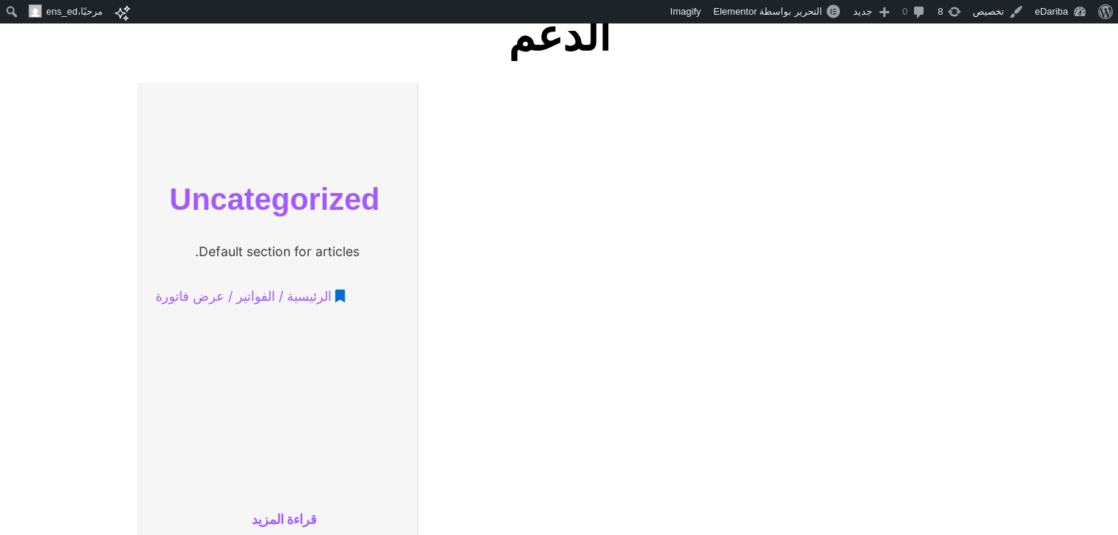
click at [299, 153] on link "Uncategorized" at bounding box center [275, 184] width 272 height 101
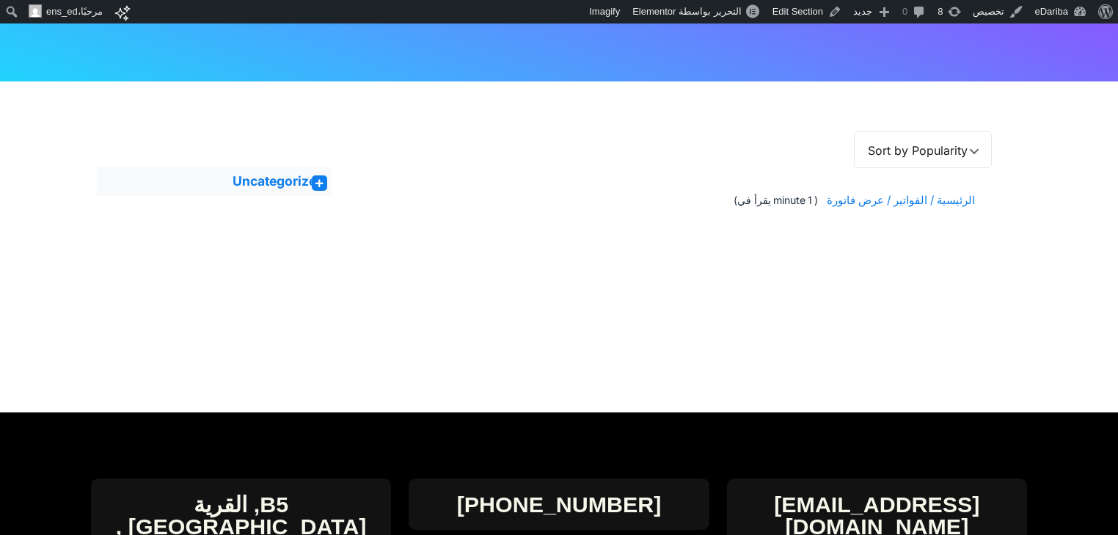
click at [316, 181] on icon at bounding box center [320, 183] width 8 height 9
click at [939, 154] on span "Sort by Popularity" at bounding box center [921, 150] width 100 height 37
click at [983, 123] on div "Uncategorized الرئيسية / الفواتير / عرض فاتورة عرض الأقسام Uncategorized الرئيس…" at bounding box center [559, 144] width 939 height 110
click at [964, 187] on section "Looking for help? KnowAll is a fully featured knowledge base theme for WordPres…" at bounding box center [673, 268] width 639 height 275
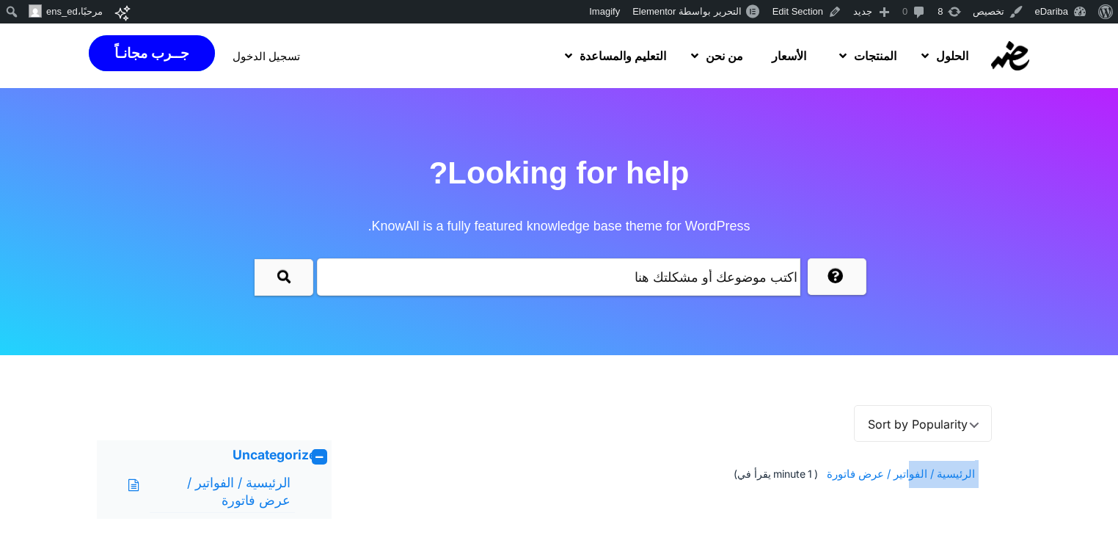
scroll to position [137, 0]
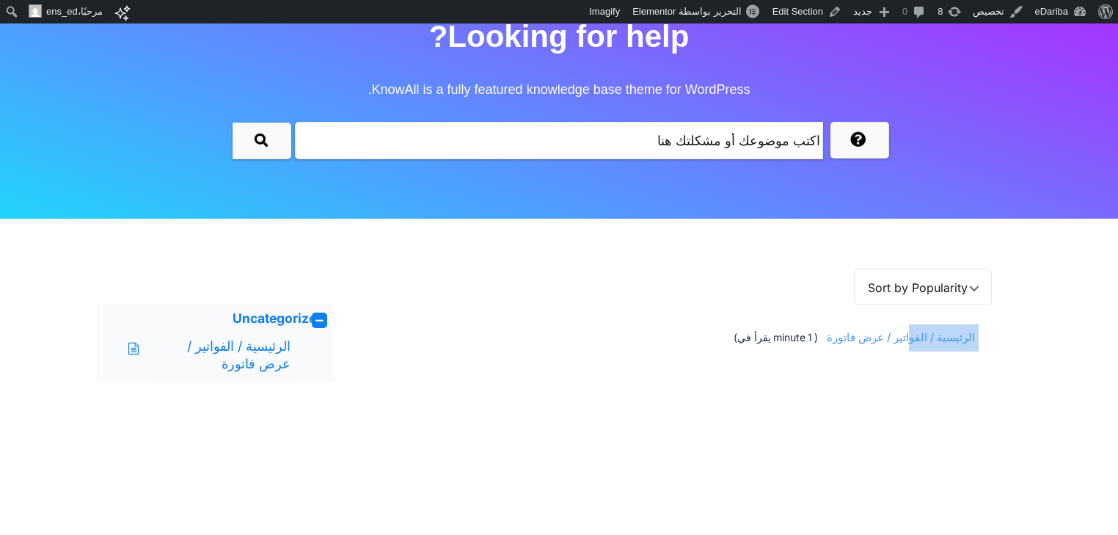
click at [892, 338] on span "الرئيسية / الفواتير / عرض فاتورة" at bounding box center [898, 337] width 153 height 27
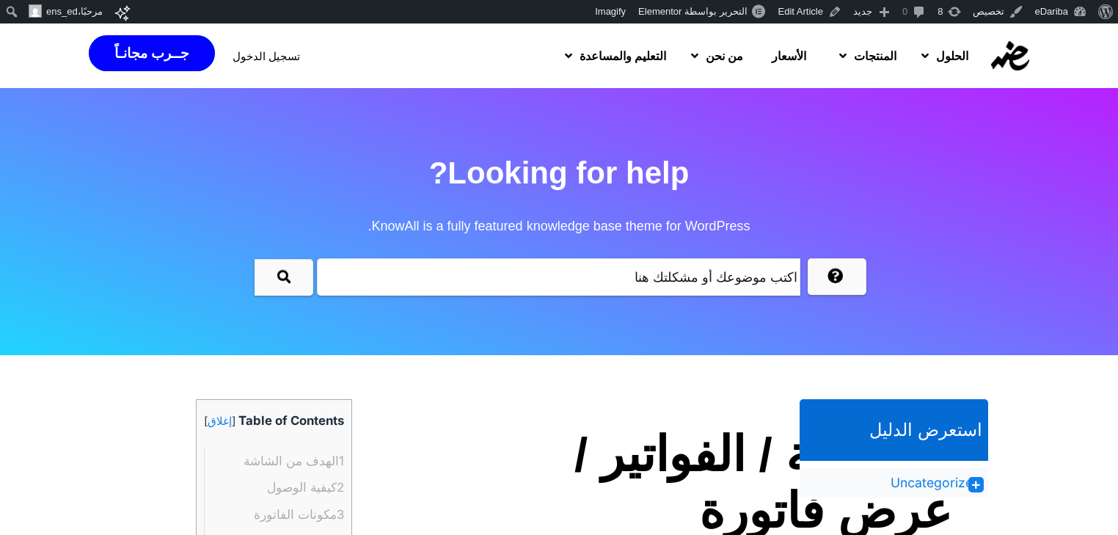
click at [312, 419] on p "Table of Contents [ إغلاق ]" at bounding box center [274, 421] width 140 height 28
drag, startPoint x: 312, startPoint y: 419, endPoint x: 341, endPoint y: 423, distance: 29.7
click at [341, 423] on p "Table of Contents [ إغلاق ]" at bounding box center [274, 421] width 140 height 28
click at [265, 417] on p "Table of Contents [ إغلاق ]" at bounding box center [274, 421] width 140 height 28
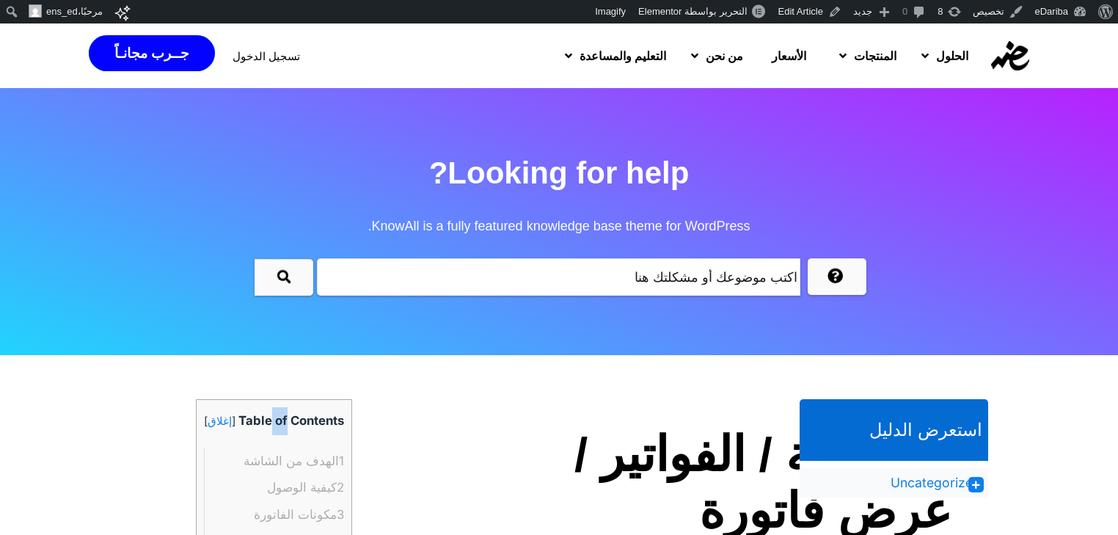
drag, startPoint x: 265, startPoint y: 417, endPoint x: 274, endPoint y: 415, distance: 9.1
click at [274, 415] on p "Table of Contents [ إغلاق ]" at bounding box center [274, 421] width 140 height 28
click at [261, 418] on p "Table of Contents [ إغلاق ]" at bounding box center [274, 421] width 140 height 28
click at [250, 421] on p "Table of Contents [ إغلاق ]" at bounding box center [274, 421] width 140 height 28
drag, startPoint x: 250, startPoint y: 421, endPoint x: 276, endPoint y: 421, distance: 26.4
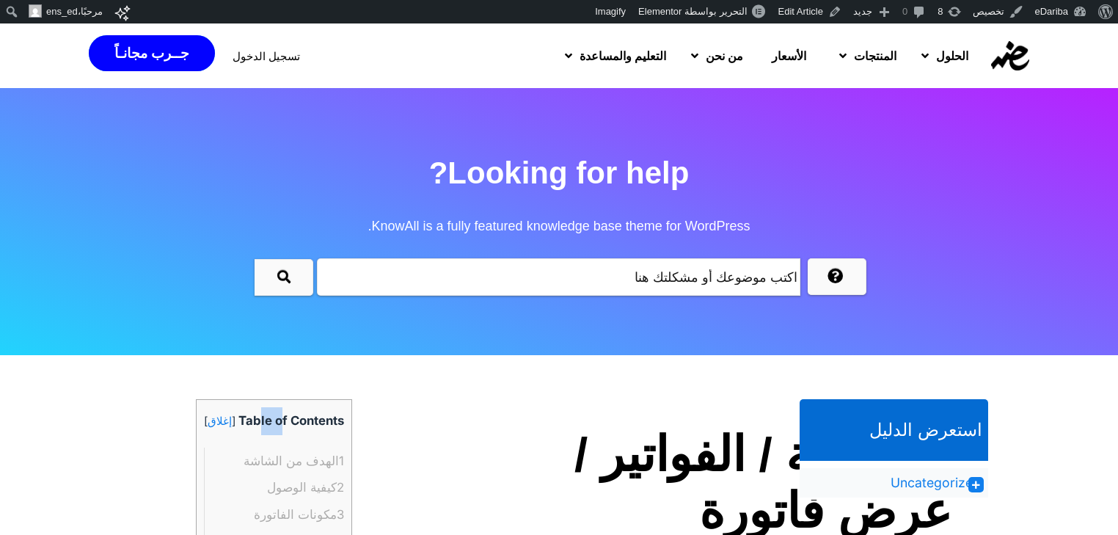
click at [276, 421] on p "Table of Contents [ إغلاق ]" at bounding box center [274, 421] width 140 height 28
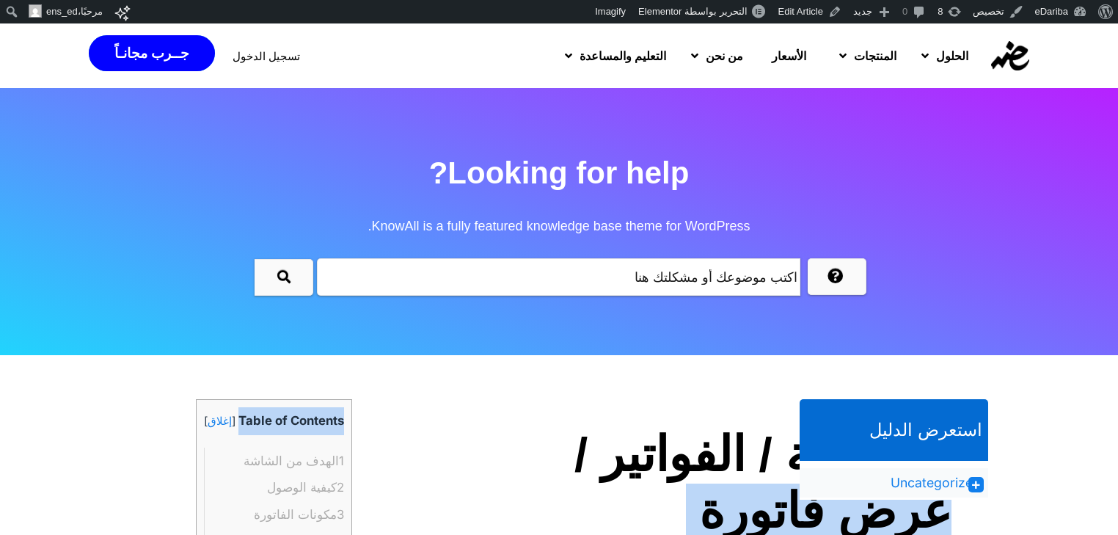
drag, startPoint x: 230, startPoint y: 421, endPoint x: 362, endPoint y: 423, distance: 131.4
click at [362, 423] on div "استعرض الدليل Uncategorized الرئيسية / الفواتير / عرض فاتورة عرض الأقسام Uncate…" at bounding box center [559, 399] width 859 height 73
copy div "lor ipsumd 5 sitame cons ad elits doeius temporin، utlabo et dolore magnaali en…"
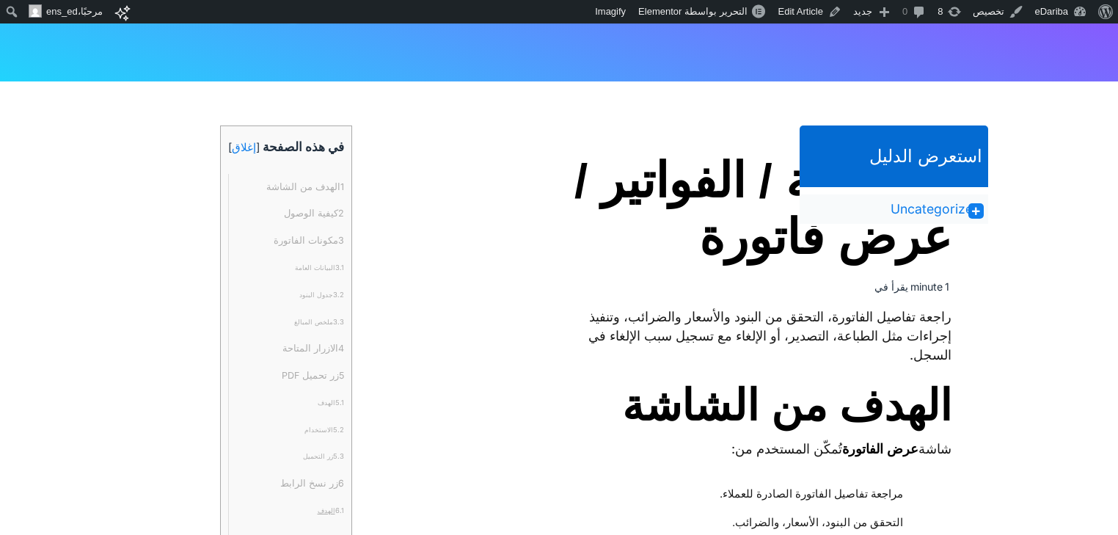
scroll to position [137, 0]
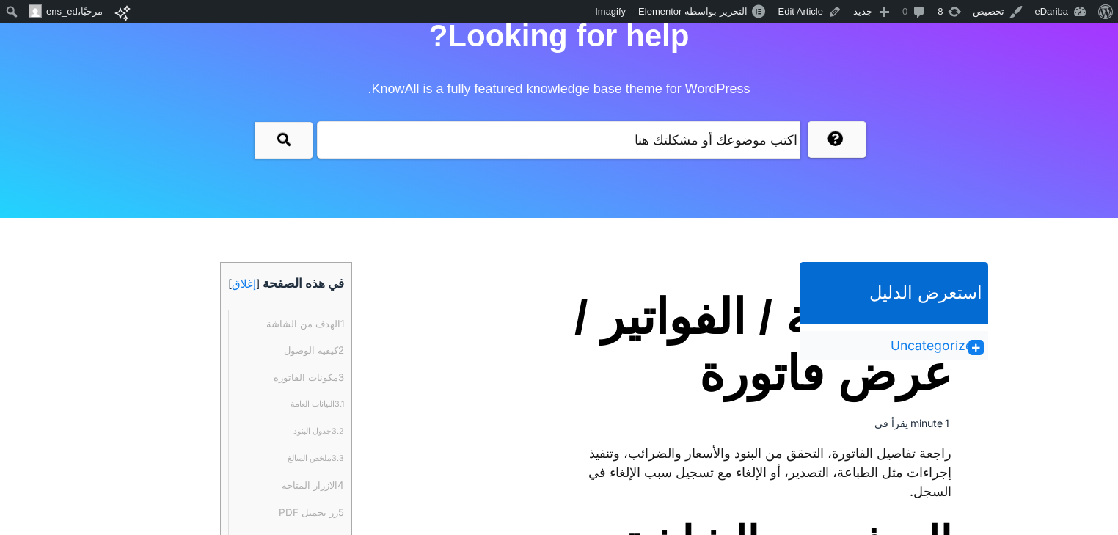
click at [553, 51] on h2 "Looking for help? KnowAll is a fully featured knowledge base theme for WordPres…" at bounding box center [559, 63] width 1118 height 106
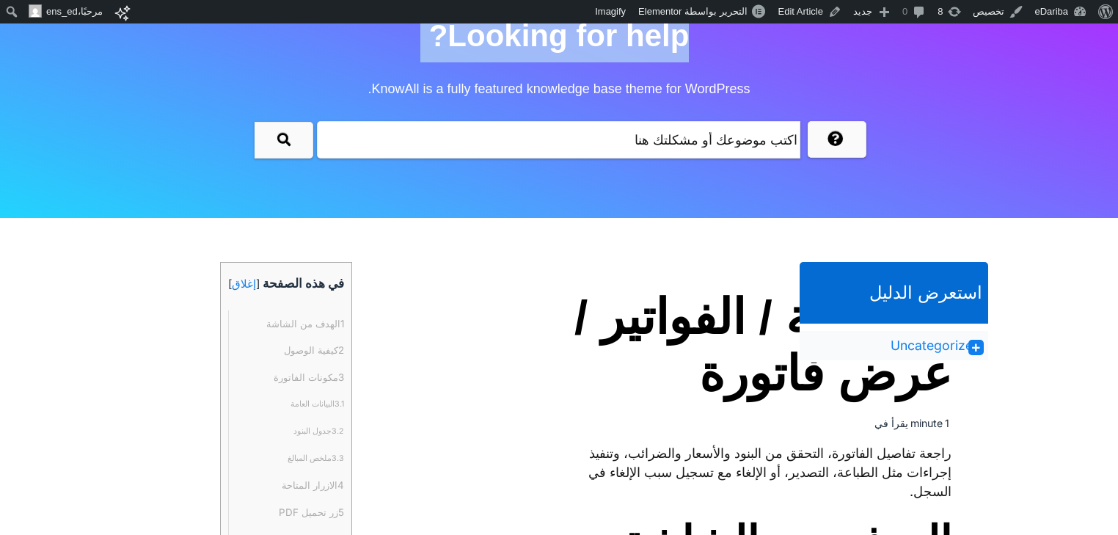
click at [553, 51] on h2 "Looking for help? KnowAll is a fully featured knowledge base theme for WordPres…" at bounding box center [559, 63] width 1118 height 106
copy h2 "Looking for help?"
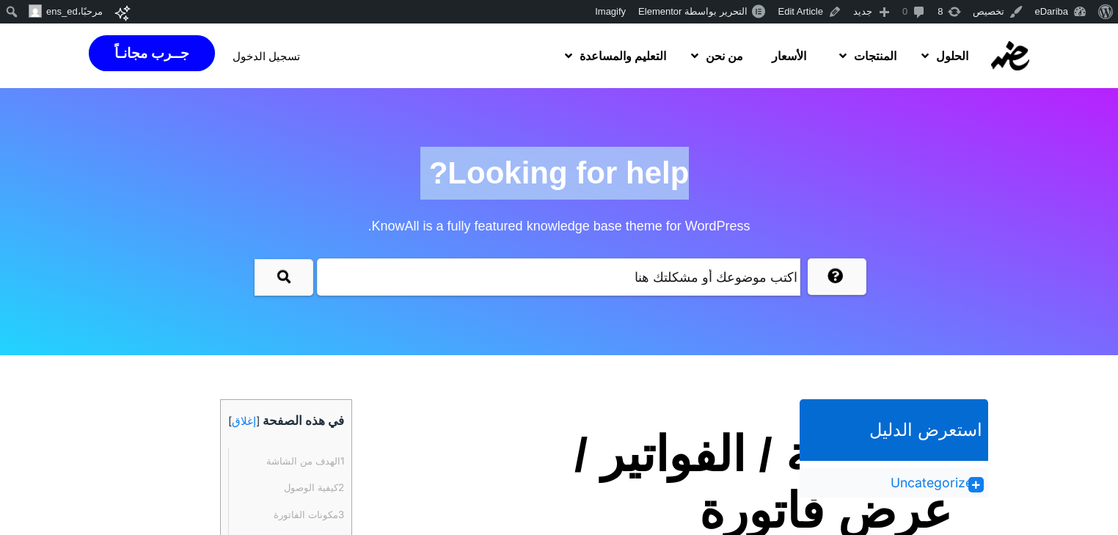
click at [616, 176] on h2 "Looking for help? KnowAll is a fully featured knowledge base theme for WordPres…" at bounding box center [559, 200] width 1118 height 106
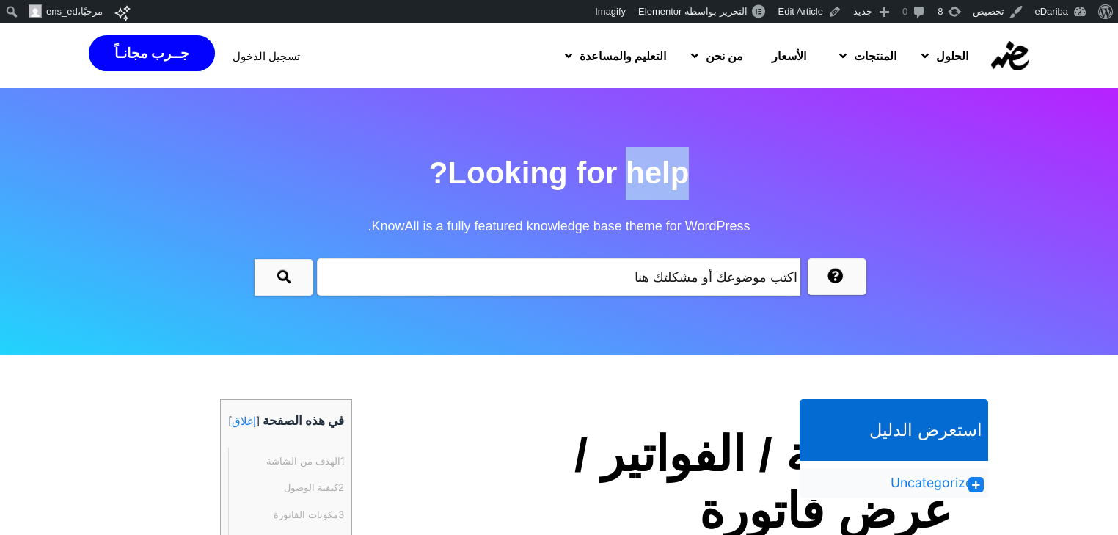
click at [616, 176] on h2 "Looking for help? KnowAll is a fully featured knowledge base theme for WordPres…" at bounding box center [559, 200] width 1118 height 106
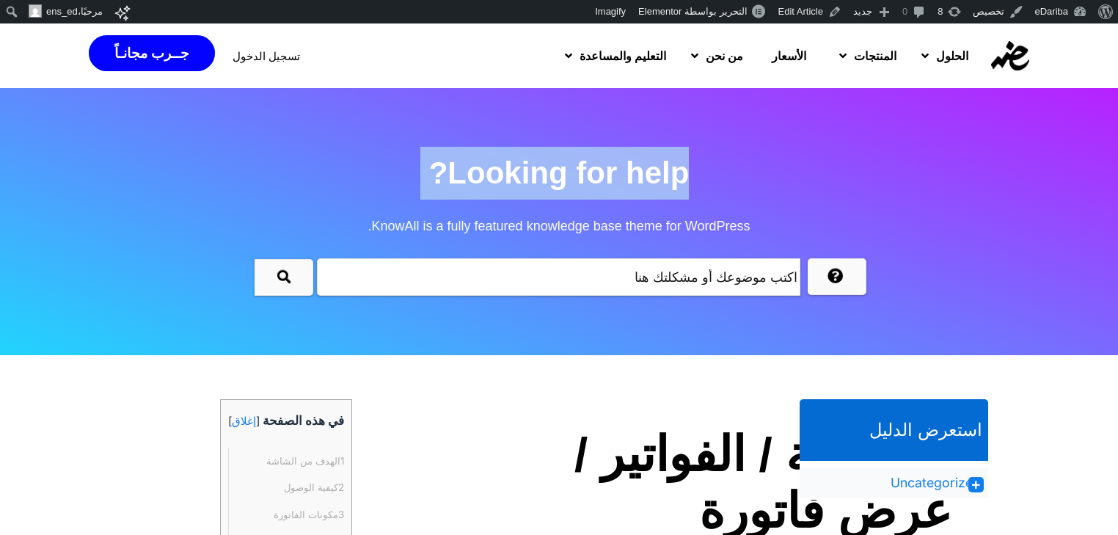
click at [616, 176] on h2 "Looking for help? KnowAll is a fully featured knowledge base theme for WordPres…" at bounding box center [559, 200] width 1118 height 106
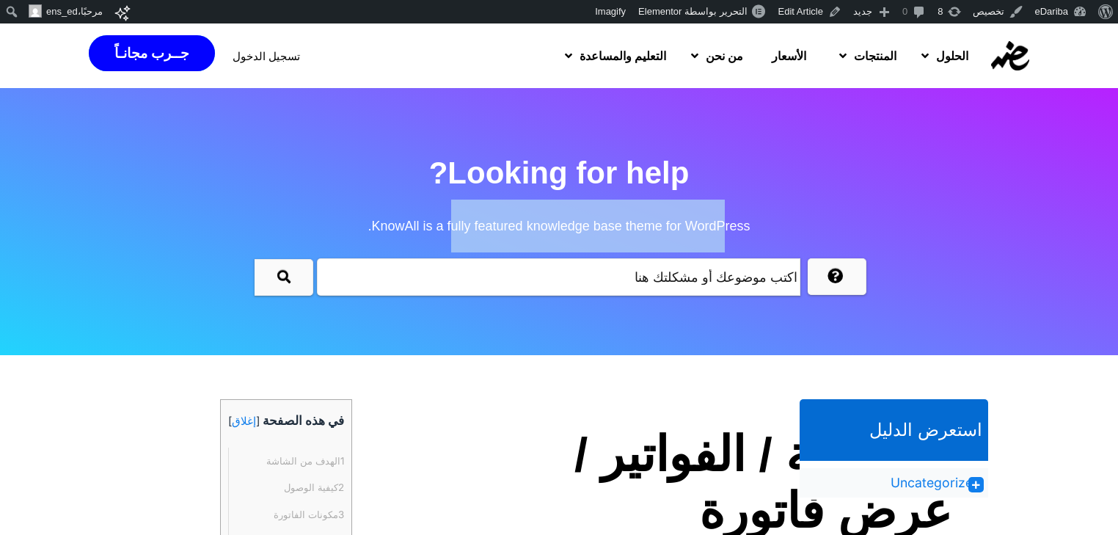
drag, startPoint x: 727, startPoint y: 228, endPoint x: 444, endPoint y: 230, distance: 282.6
click at [444, 230] on span "KnowAll is a fully featured knowledge base theme for WordPress." at bounding box center [559, 226] width 1118 height 53
click at [443, 230] on span "KnowAll is a fully featured knowledge base theme for WordPress." at bounding box center [559, 226] width 1118 height 53
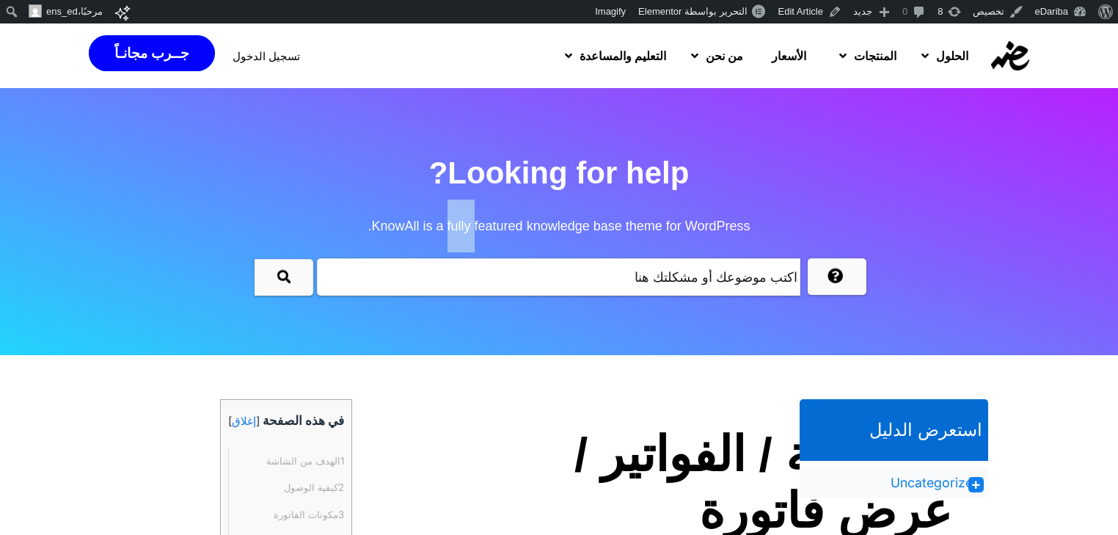
click at [443, 230] on span "KnowAll is a fully featured knowledge base theme for WordPress." at bounding box center [559, 226] width 1118 height 53
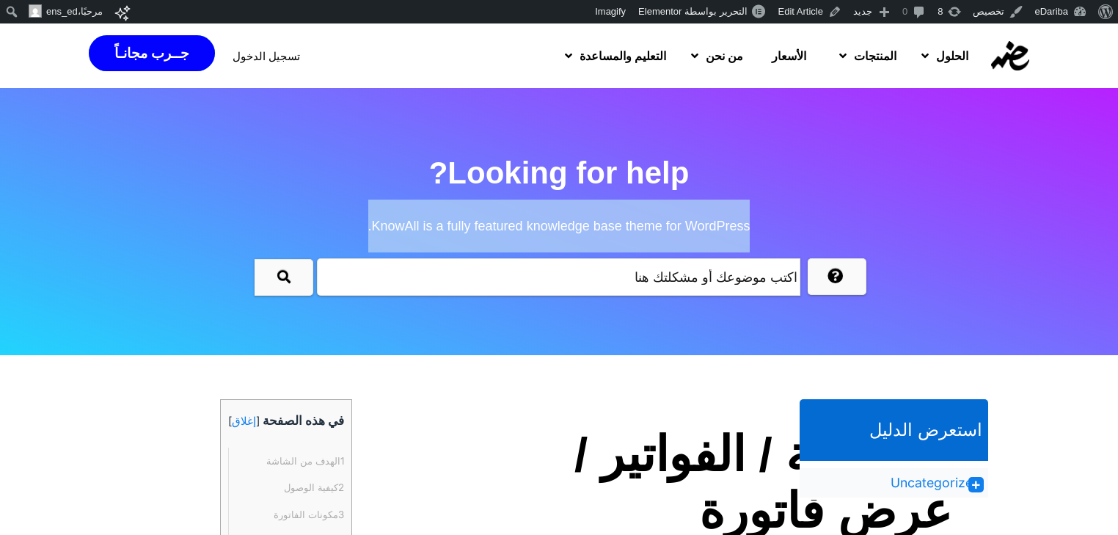
click at [443, 230] on span "KnowAll is a fully featured knowledge base theme for WordPress." at bounding box center [559, 226] width 1118 height 53
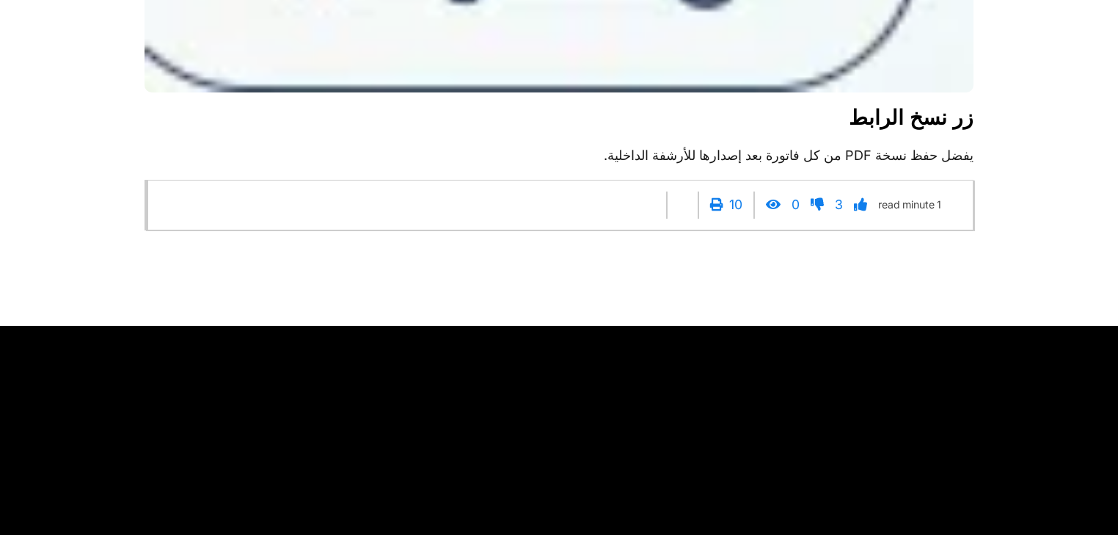
scroll to position [3755, 0]
